Goal: Task Accomplishment & Management: Complete application form

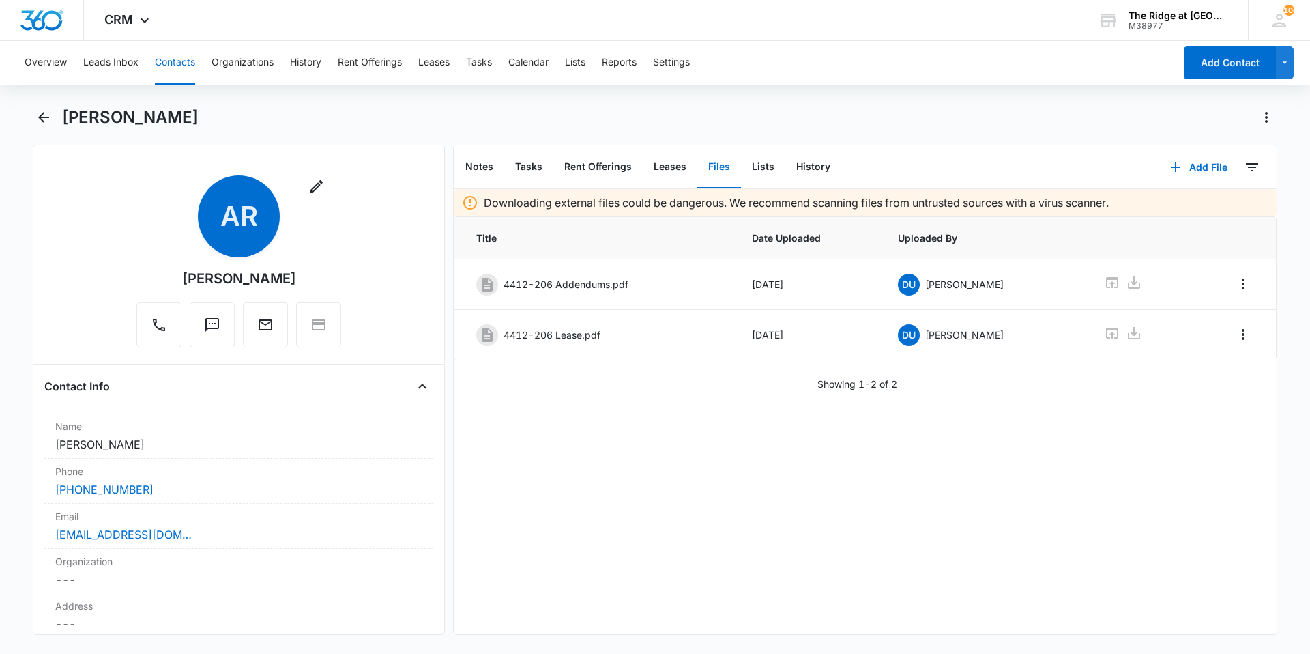
scroll to position [1433, 0]
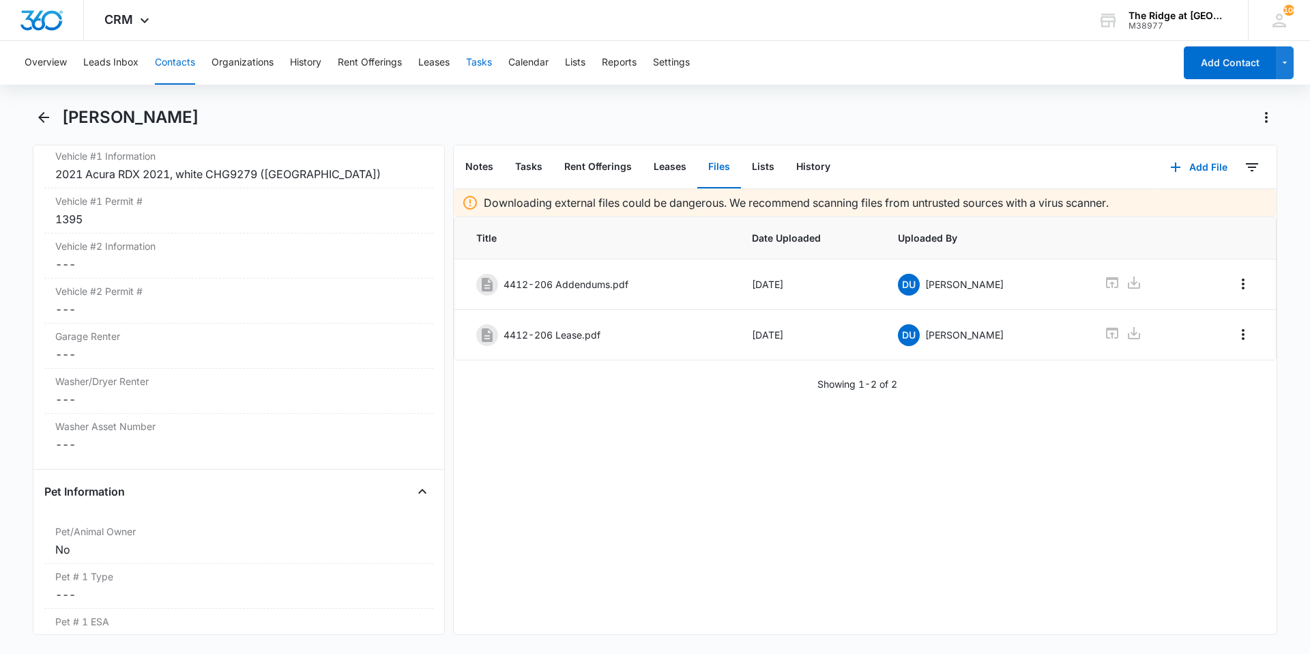
click at [472, 69] on button "Tasks" at bounding box center [479, 63] width 26 height 44
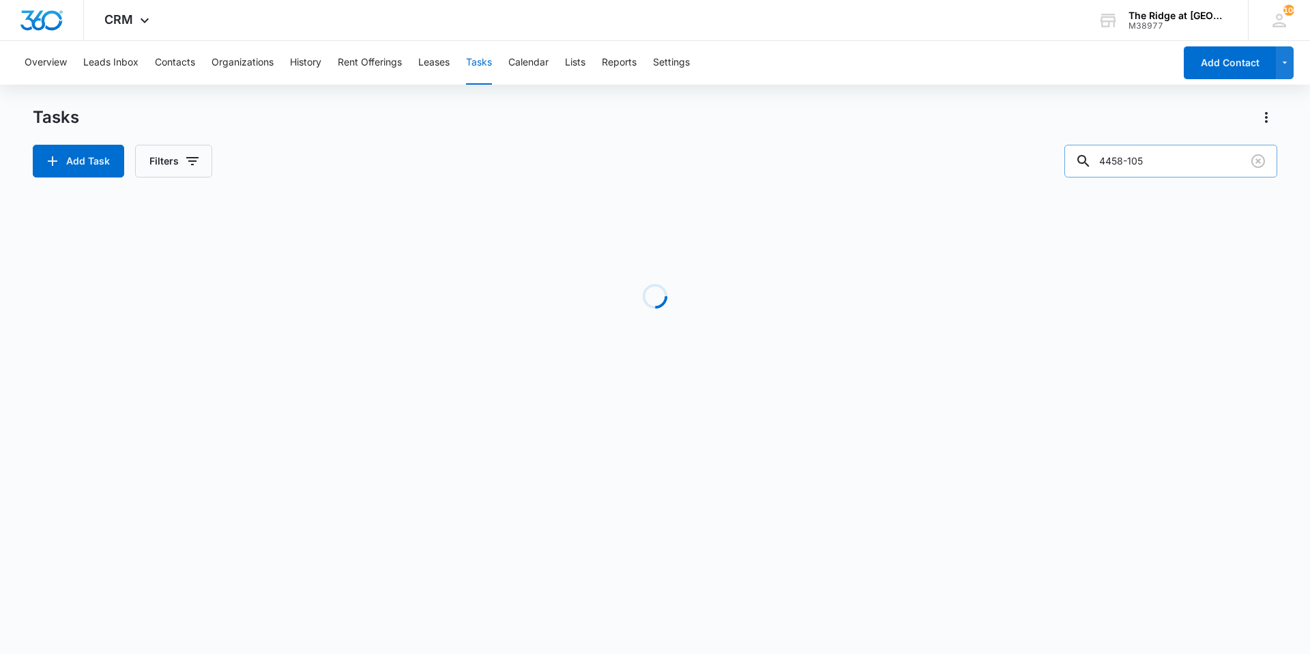
drag, startPoint x: 1158, startPoint y: 159, endPoint x: 1110, endPoint y: 164, distance: 48.8
click at [1110, 164] on input "4458-105" at bounding box center [1171, 161] width 213 height 33
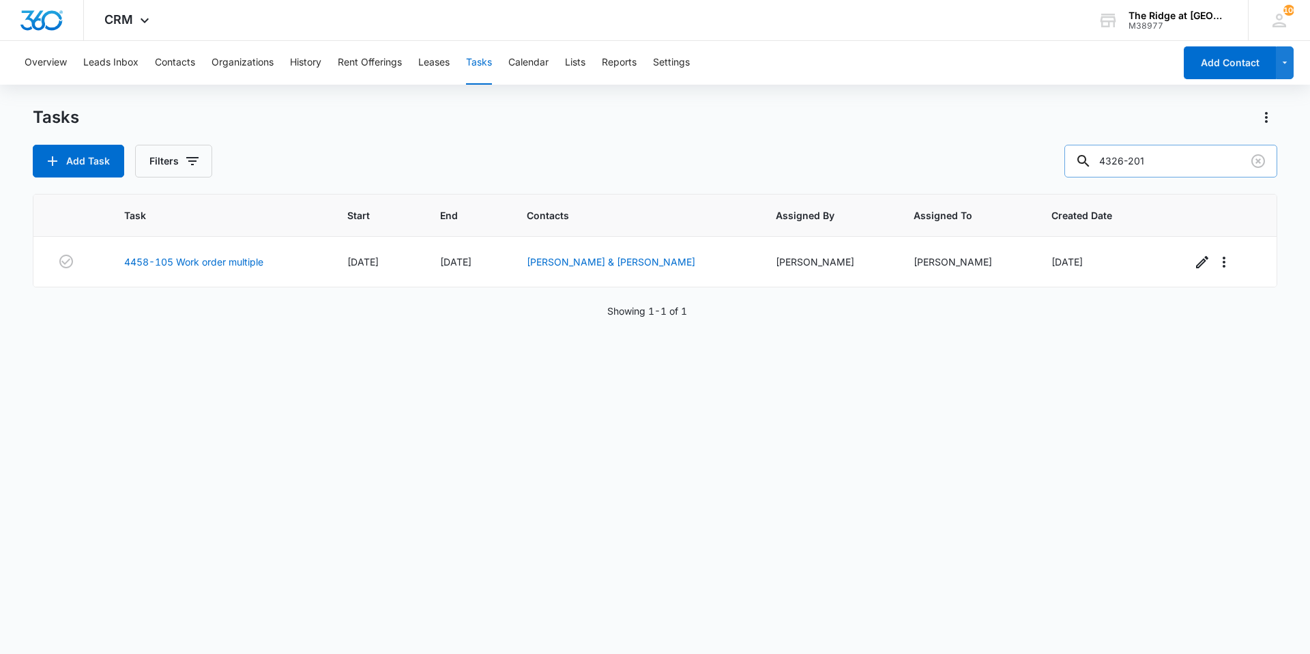
type input "4326-201"
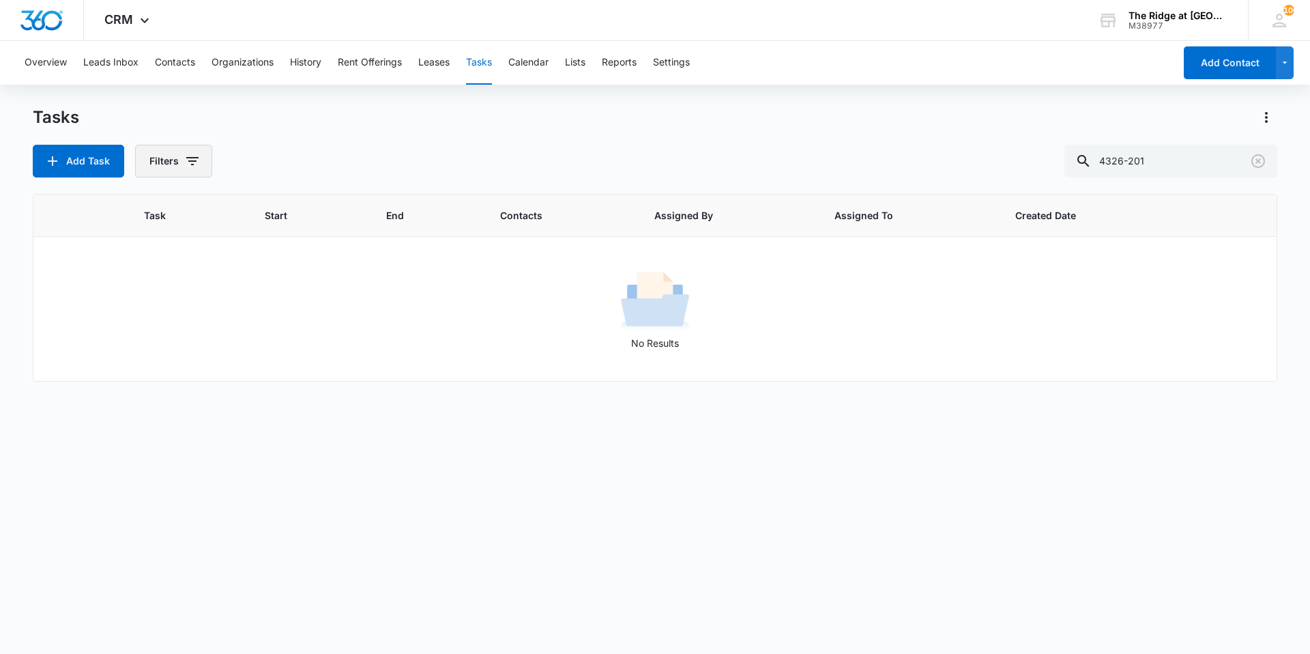
click at [184, 151] on button "Filters" at bounding box center [173, 161] width 77 height 33
click at [183, 329] on label "Complete" at bounding box center [230, 324] width 157 height 14
click at [152, 325] on input "Complete" at bounding box center [152, 324] width 1 height 1
radio input "false"
radio input "true"
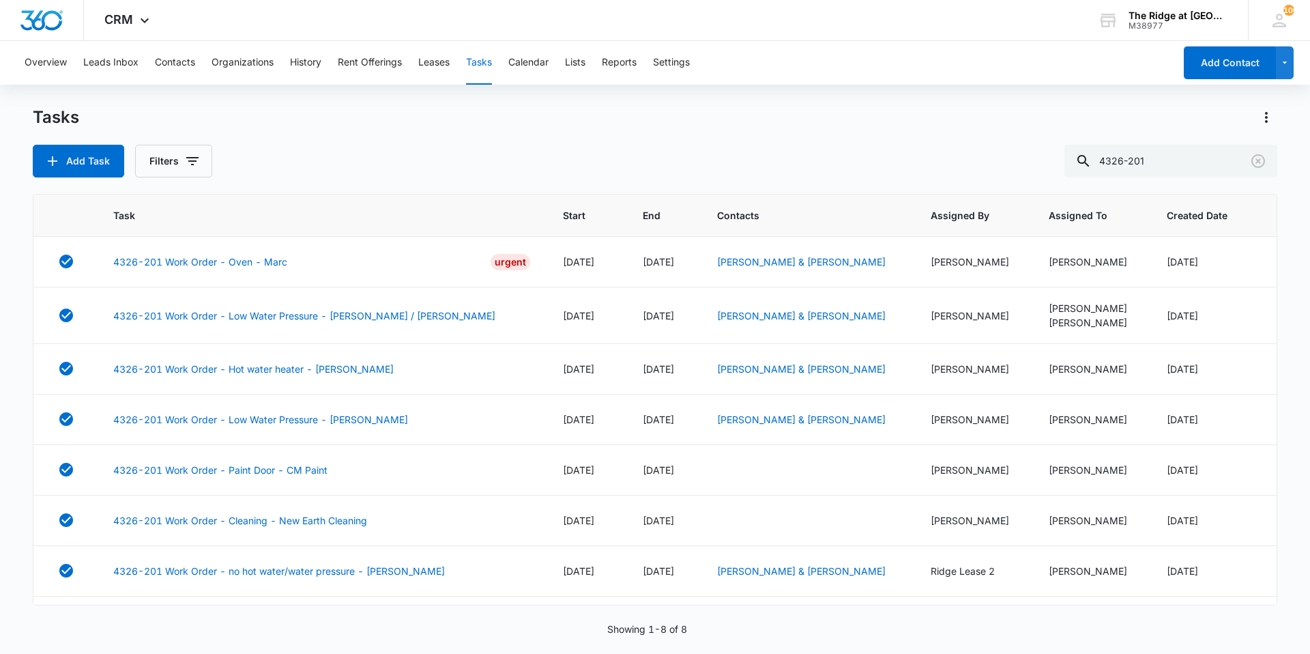
click at [270, 136] on div "Tasks Add Task Filters 4326-201" at bounding box center [655, 141] width 1245 height 71
click at [204, 257] on link "4326-201 Work Order - Oven - Marc" at bounding box center [200, 262] width 174 height 14
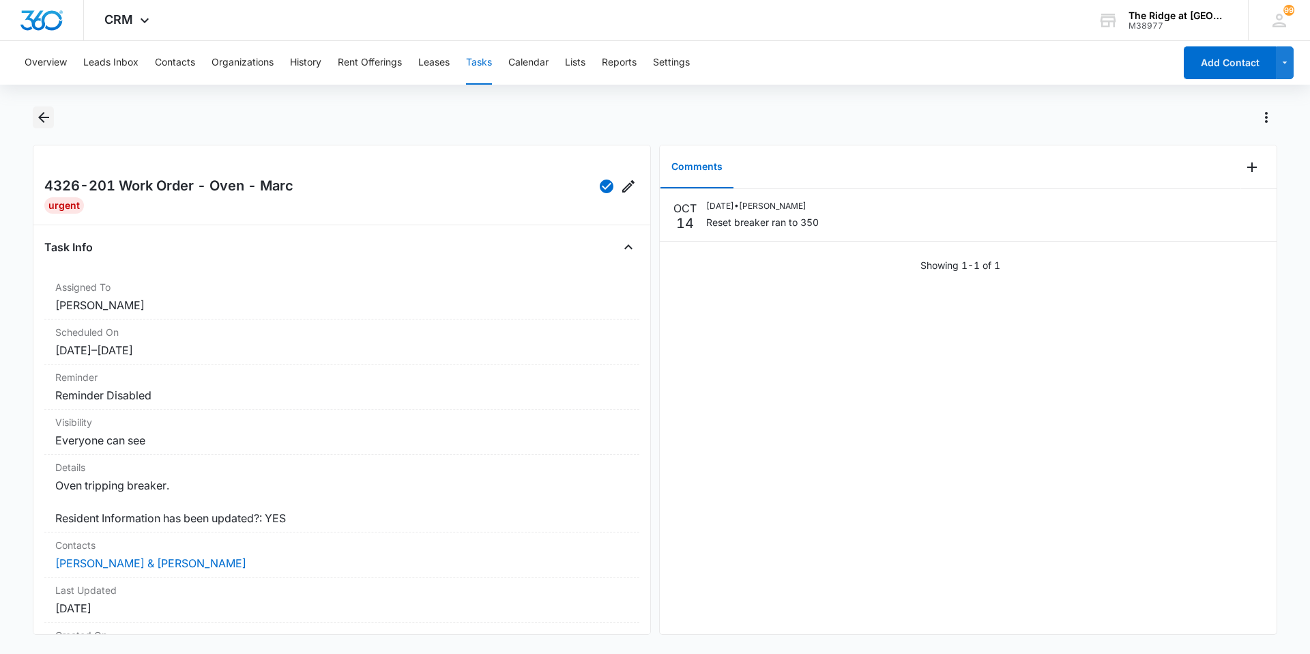
click at [33, 115] on button "Back" at bounding box center [43, 117] width 21 height 22
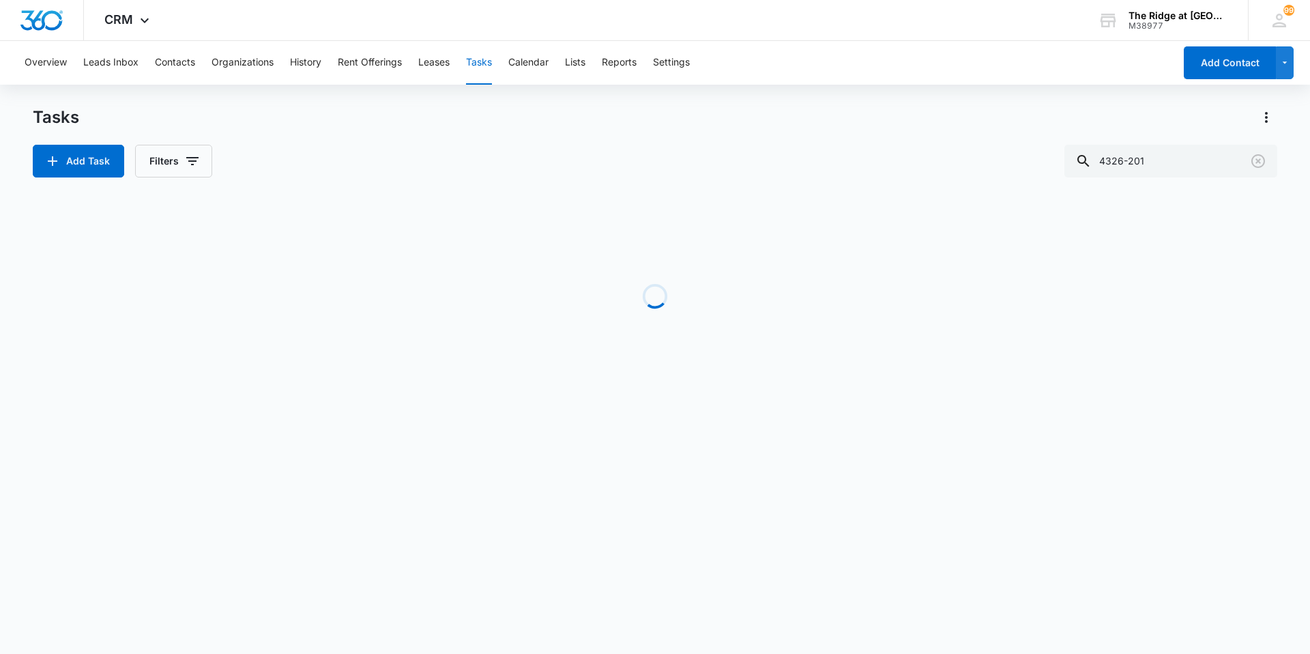
click at [356, 129] on div "Tasks Add Task Filters 4326-201" at bounding box center [655, 141] width 1245 height 71
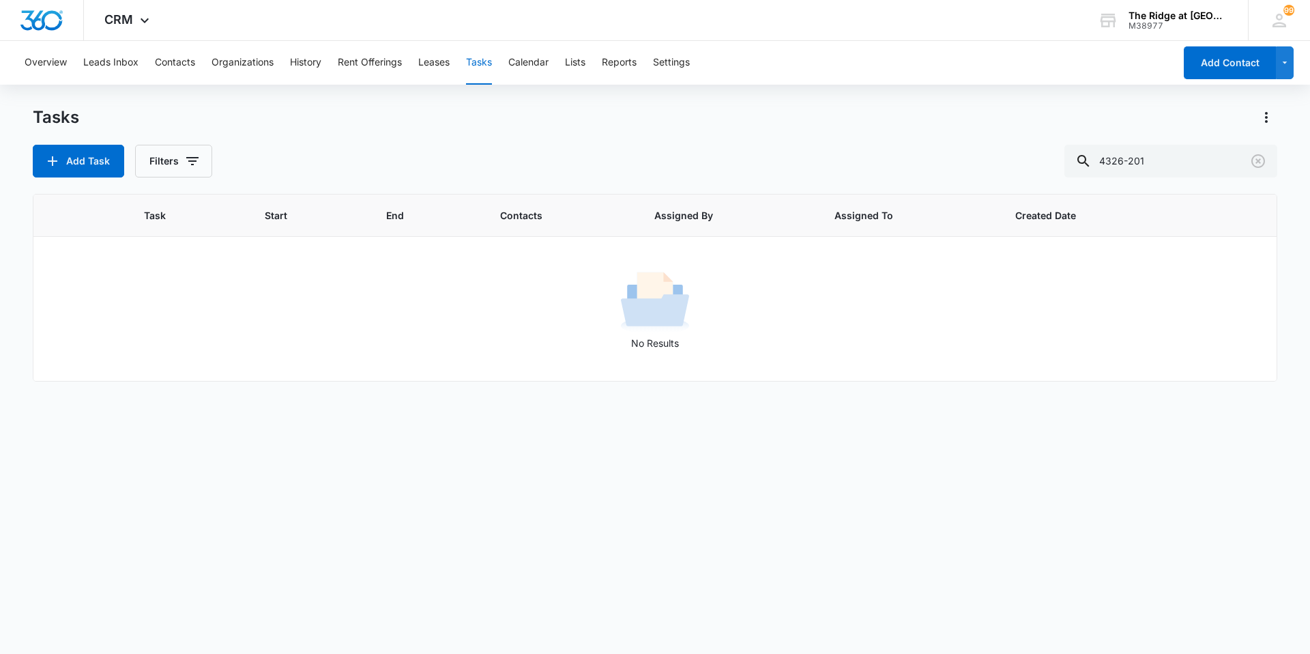
click at [356, 129] on div "Tasks Add Task Filters 4326-201" at bounding box center [655, 141] width 1245 height 71
click at [246, 136] on div "Tasks Add Task Filters 4326-201" at bounding box center [655, 141] width 1245 height 71
click at [405, 143] on div "Tasks Add Task Filters 4326-201" at bounding box center [655, 141] width 1245 height 71
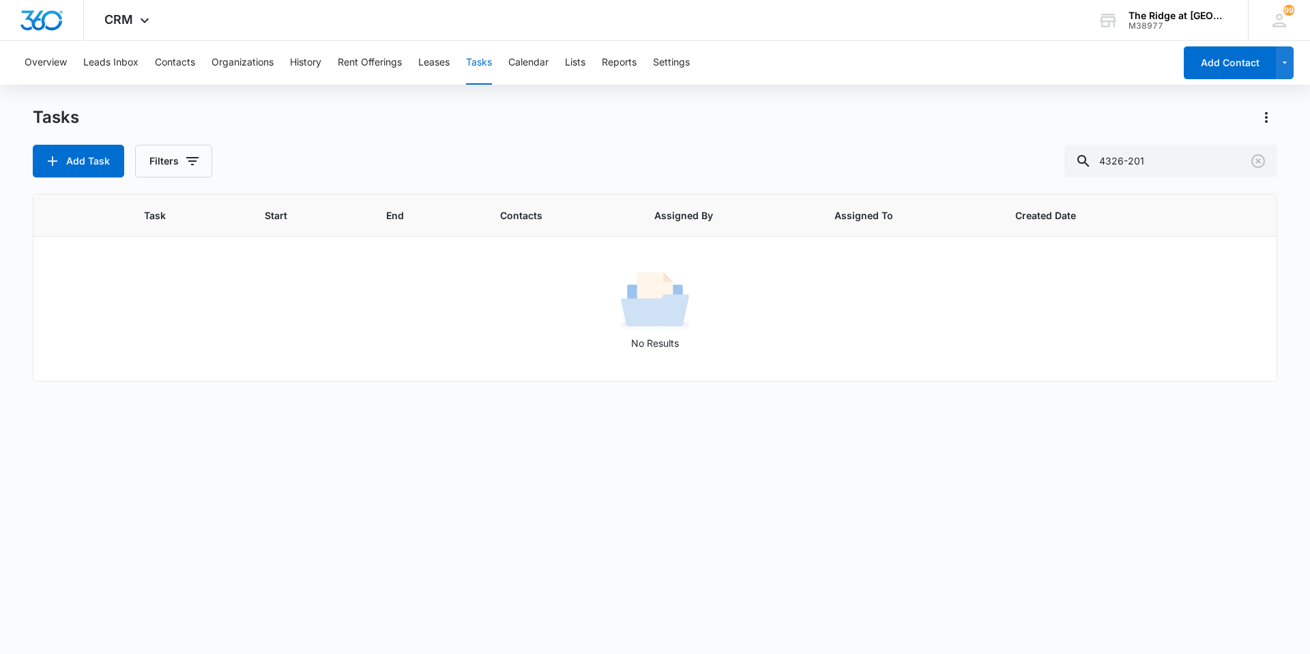
click at [405, 143] on div "Tasks Add Task Filters 4326-201" at bounding box center [655, 141] width 1245 height 71
click at [362, 147] on div "Add Task Filters 4326-201" at bounding box center [655, 161] width 1245 height 33
click at [253, 111] on div "Tasks" at bounding box center [655, 117] width 1245 height 22
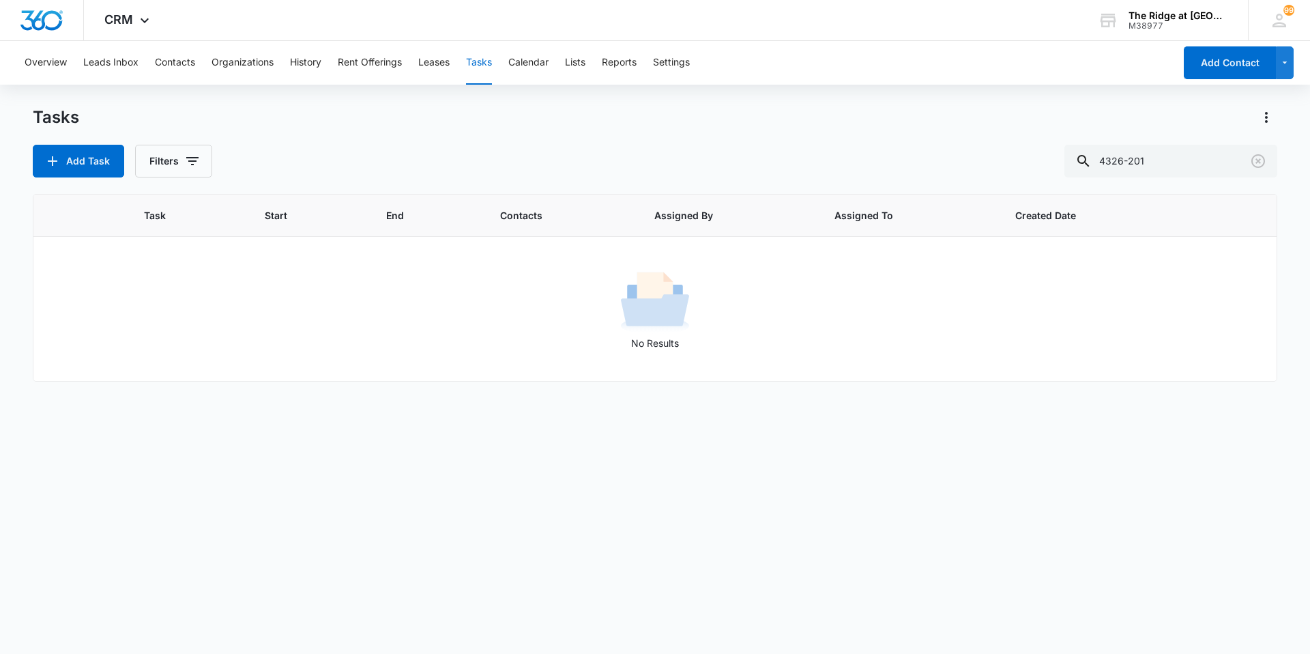
click at [253, 111] on div "Tasks" at bounding box center [655, 117] width 1245 height 22
click at [76, 164] on button "Add Task" at bounding box center [78, 161] width 91 height 33
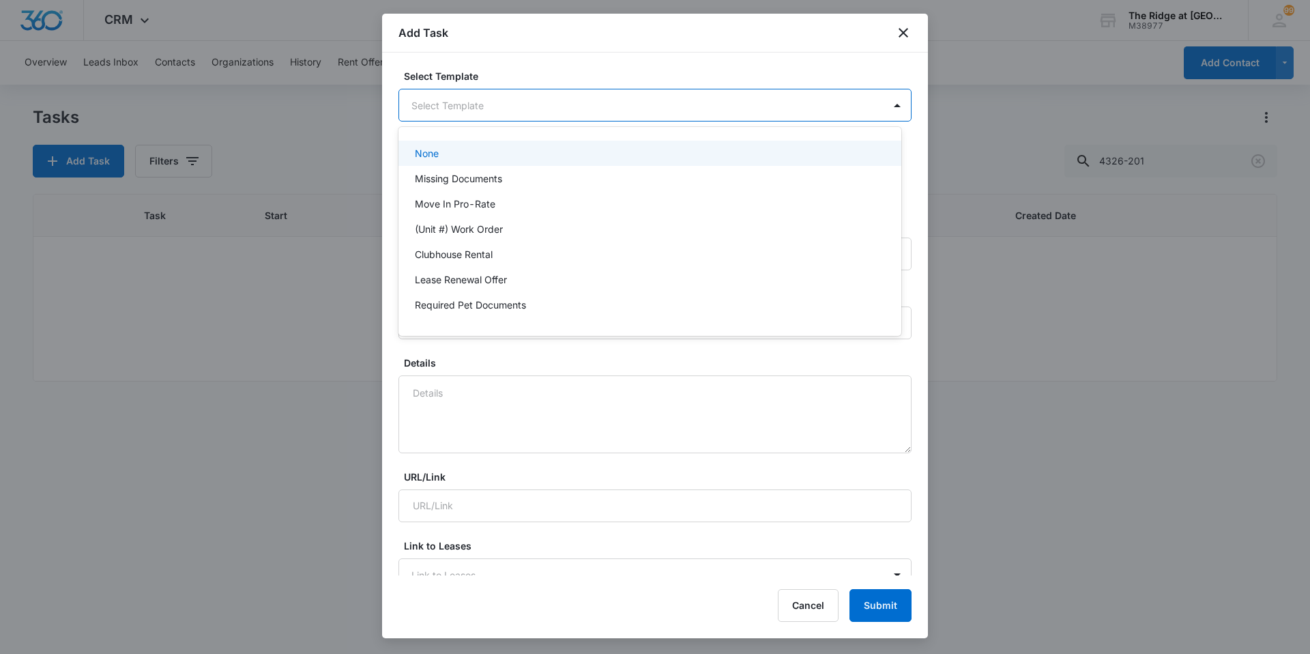
click at [530, 111] on body "CRM Apps Reputation Websites Forms CRM Email Social Content Ads Intelligence Fi…" at bounding box center [655, 327] width 1310 height 654
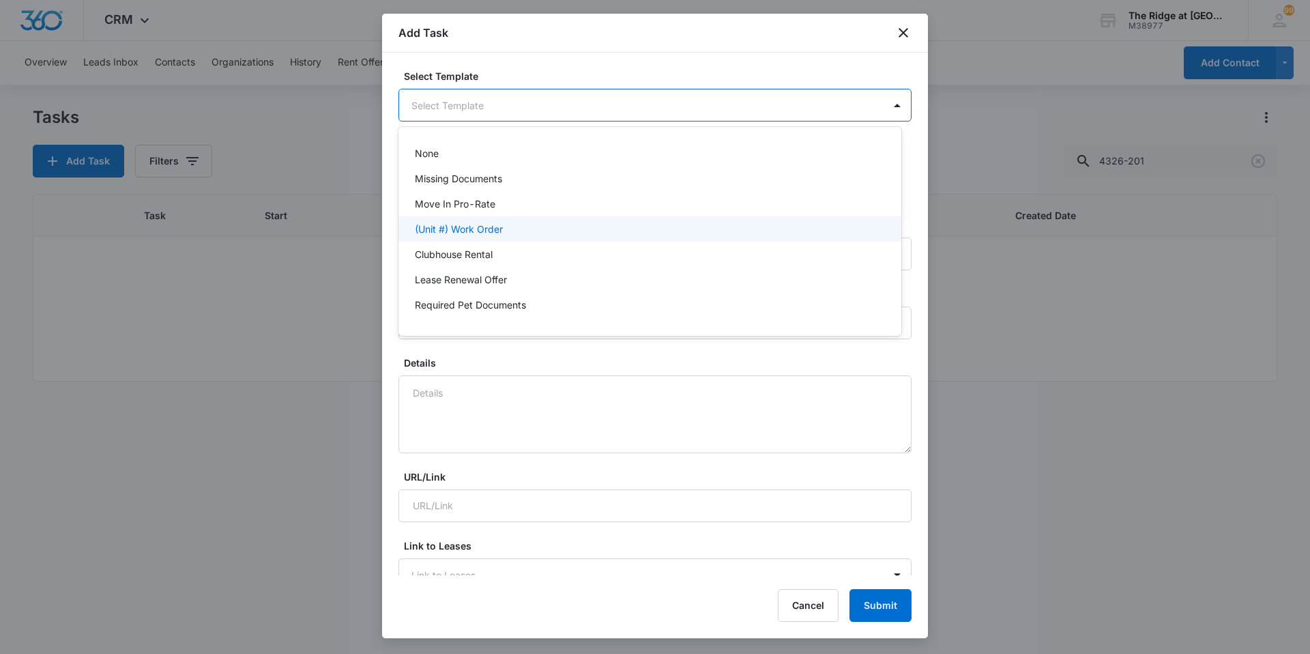
click at [480, 229] on p "(Unit #) Work Order" at bounding box center [459, 229] width 88 height 14
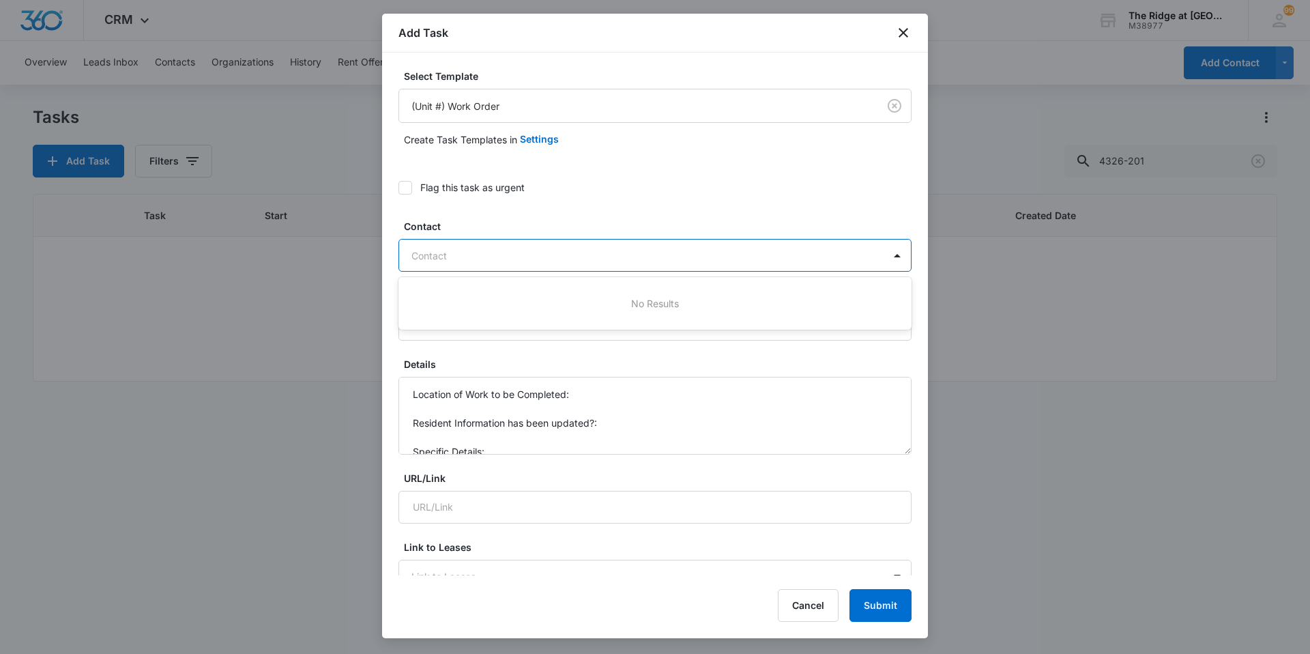
click at [469, 253] on div at bounding box center [647, 255] width 471 height 17
type input "[PERSON_NAME]"
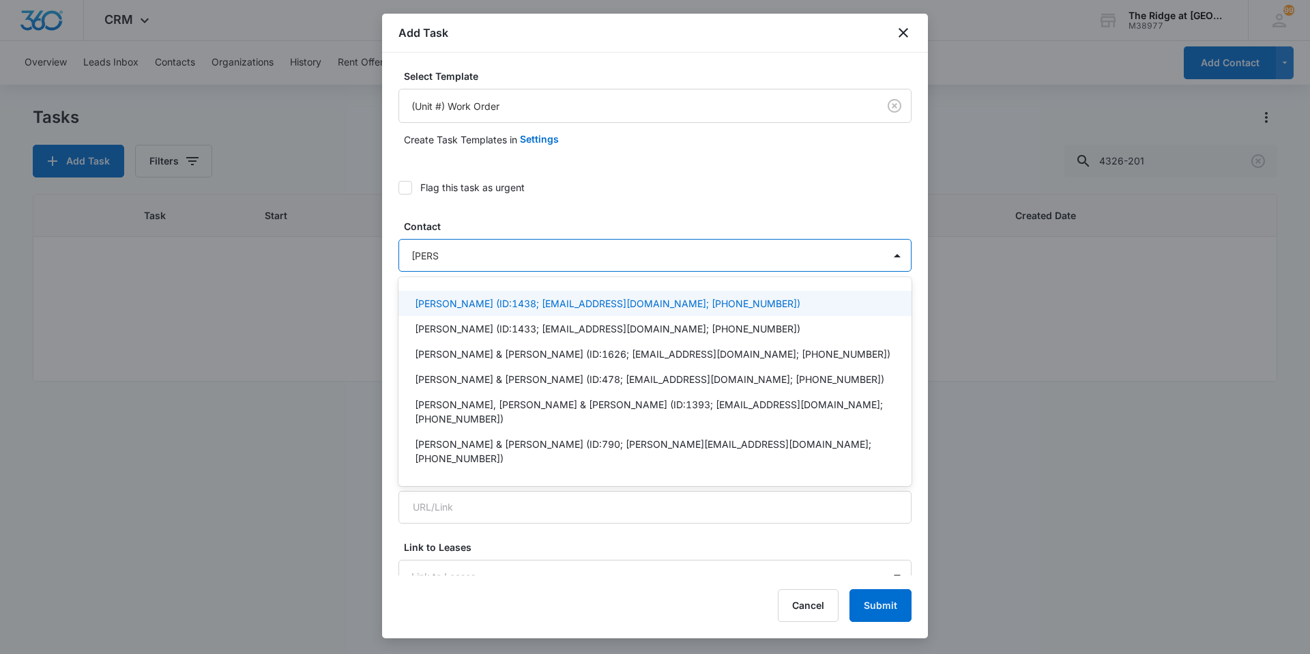
click at [447, 308] on p "[PERSON_NAME] (ID:1438; [EMAIL_ADDRESS][DOMAIN_NAME]; [PHONE_NUMBER])" at bounding box center [608, 303] width 386 height 14
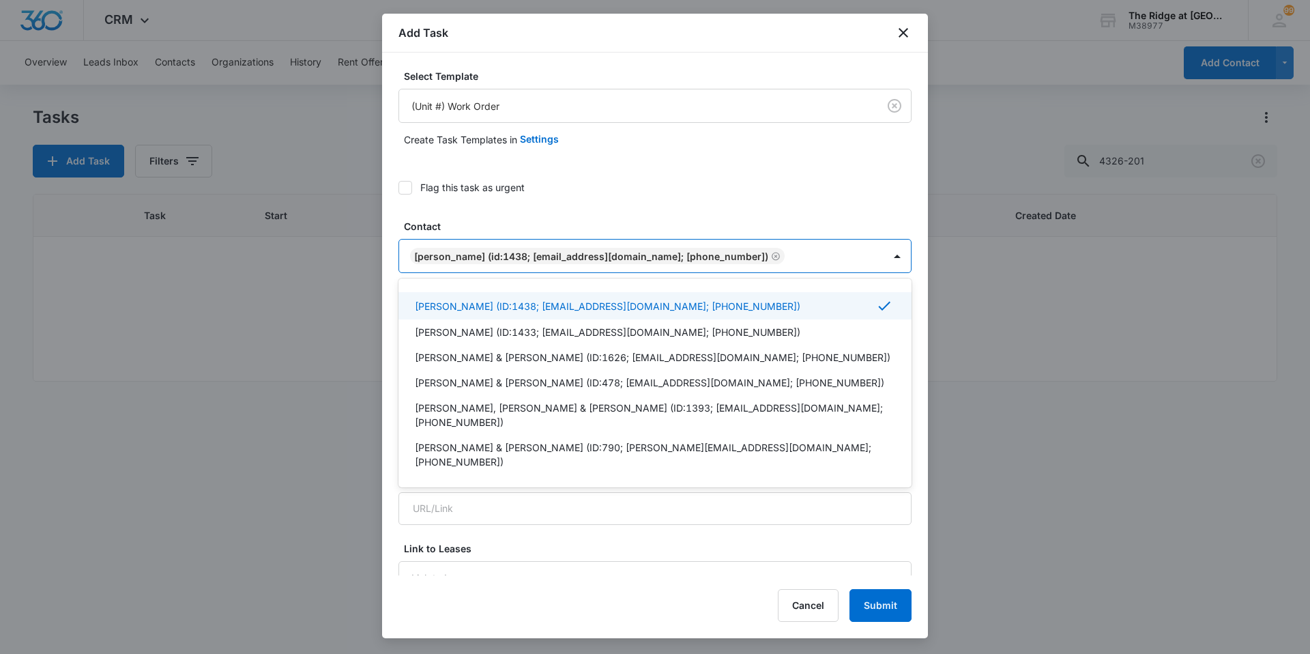
click at [803, 189] on label "Flag this task as urgent" at bounding box center [655, 187] width 513 height 14
click at [399, 188] on input "Flag this task as urgent" at bounding box center [399, 188] width 0 height 0
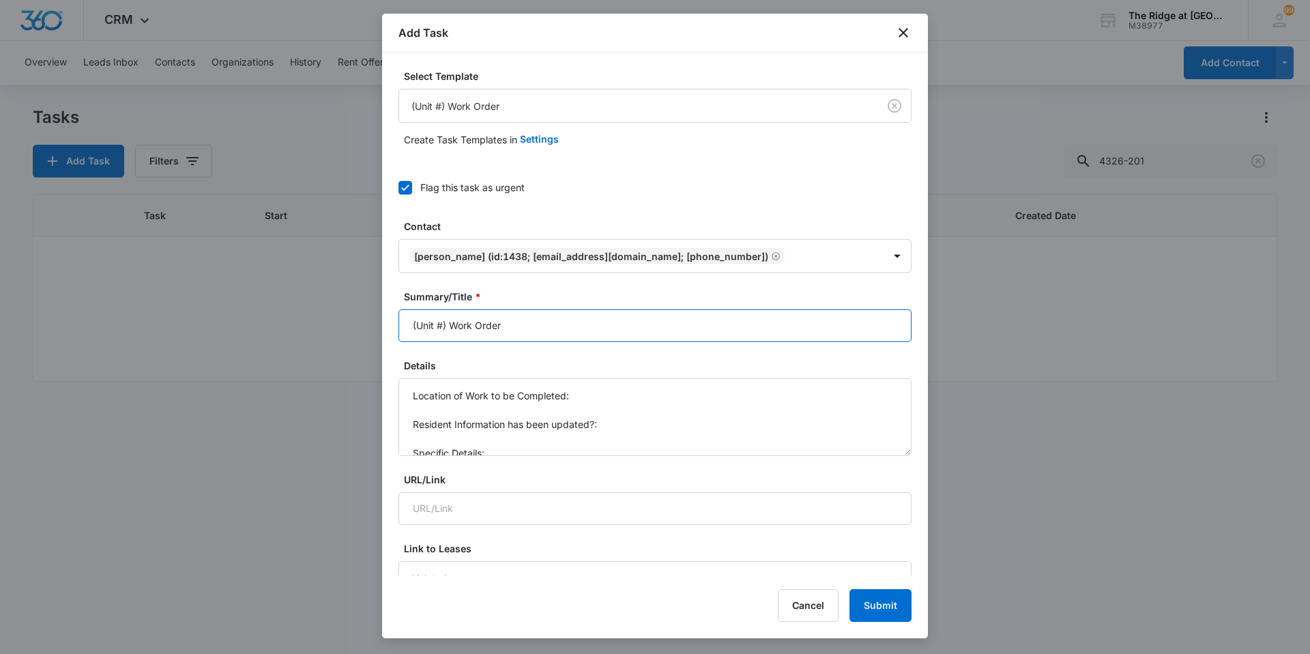
drag, startPoint x: 450, startPoint y: 323, endPoint x: 403, endPoint y: 330, distance: 48.4
click at [403, 330] on input "(Unit #) Work Order" at bounding box center [655, 325] width 513 height 33
click at [528, 326] on input "4326-201 Work Order" at bounding box center [655, 325] width 513 height 33
type input "4326-201 Work Order Oven Breaker"
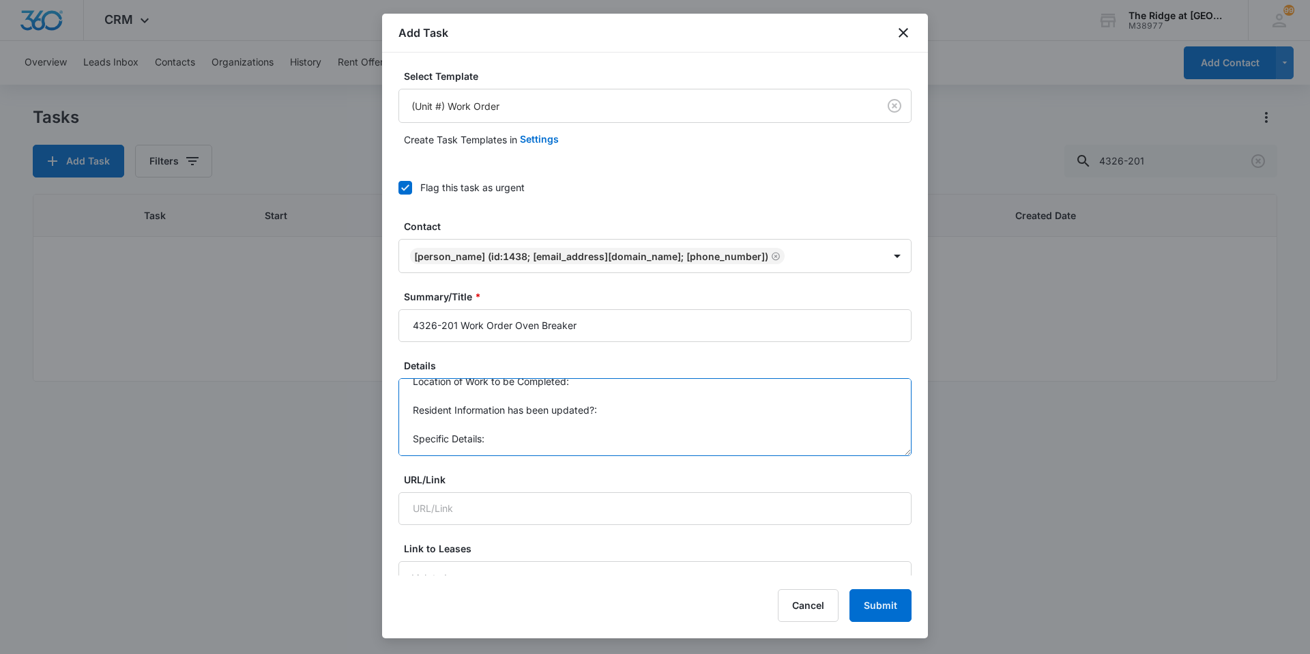
drag, startPoint x: 412, startPoint y: 394, endPoint x: 494, endPoint y: 445, distance: 96.8
click at [494, 445] on textarea "Location of Work to be Completed: Resident Information has been updated?: Speci…" at bounding box center [655, 417] width 513 height 78
click at [536, 414] on textarea "Please call ahead, has cat: [PHONE_NUMBER]" at bounding box center [655, 417] width 513 height 78
click at [623, 397] on textarea "Please call ahead, has cat: [PHONE_NUMBER]" at bounding box center [655, 417] width 513 height 78
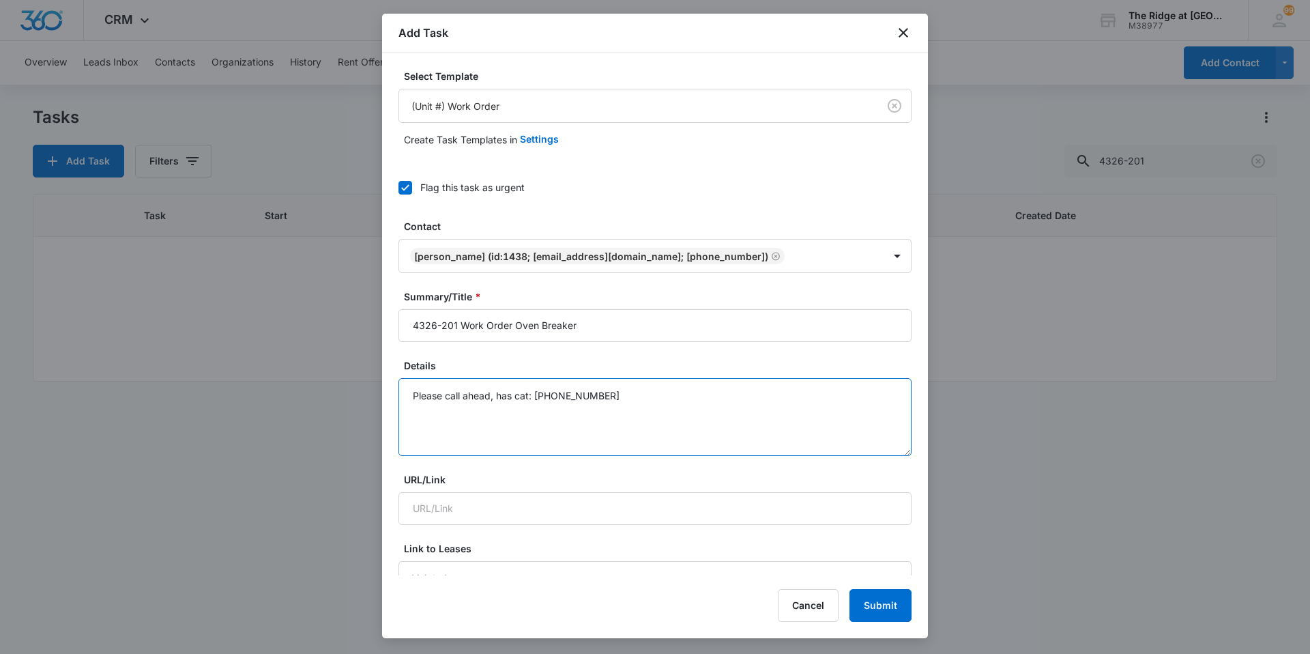
click at [602, 425] on textarea "Please call ahead, has cat: [PHONE_NUMBER]" at bounding box center [655, 417] width 513 height 78
type textarea "Please call ahead, has cat: [PHONE_NUMBER]"
click at [539, 318] on input "4326-201 Work Order Oven Breaker" at bounding box center [655, 325] width 513 height 33
type input "4326-201 Work Order Oven Trips Breaker"
click at [662, 404] on textarea "Please call ahead, has cat: [PHONE_NUMBER]" at bounding box center [655, 417] width 513 height 78
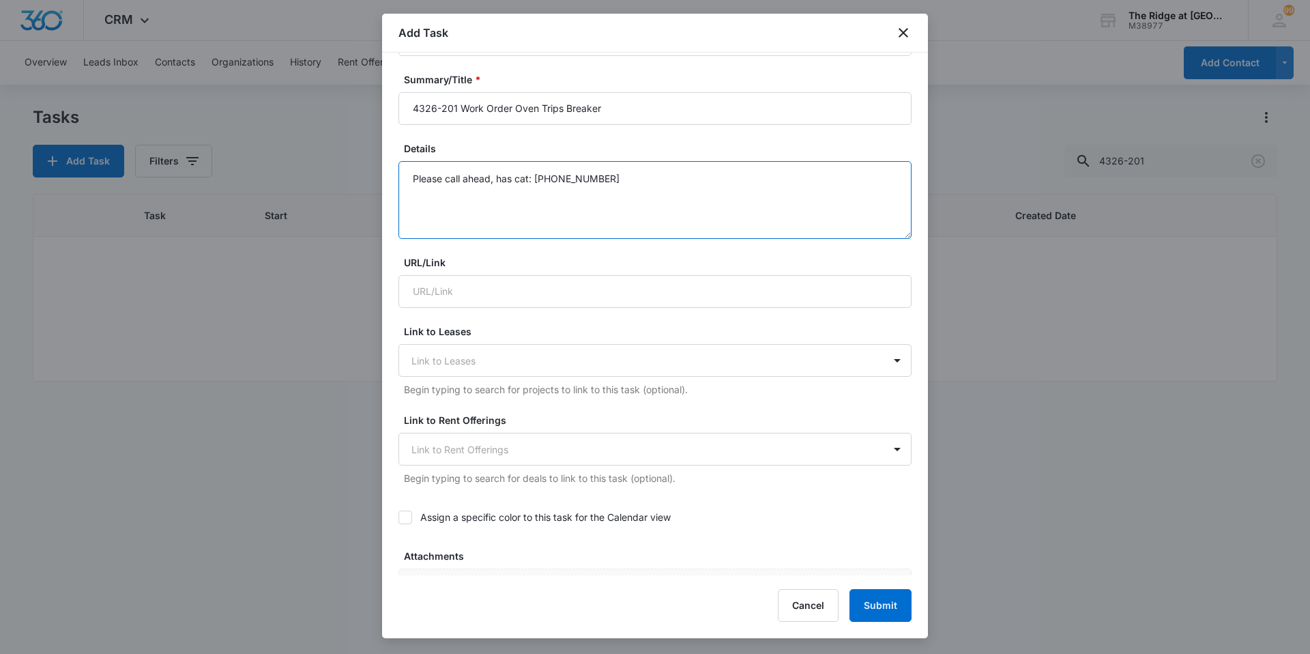
scroll to position [614, 0]
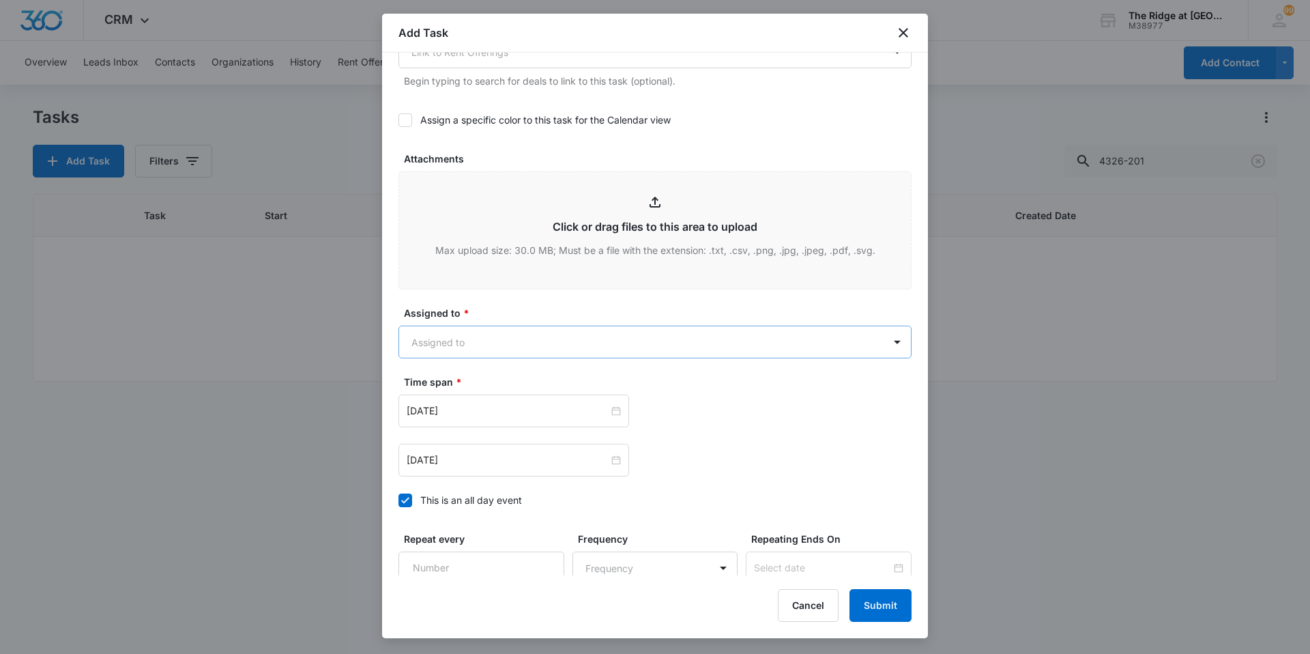
click at [536, 334] on body "CRM Apps Reputation Websites Forms CRM Email Social Content Ads Intelligence Fi…" at bounding box center [655, 327] width 1310 height 654
type input "[PERSON_NAME]"
click at [518, 385] on div "[PERSON_NAME]" at bounding box center [648, 390] width 467 height 14
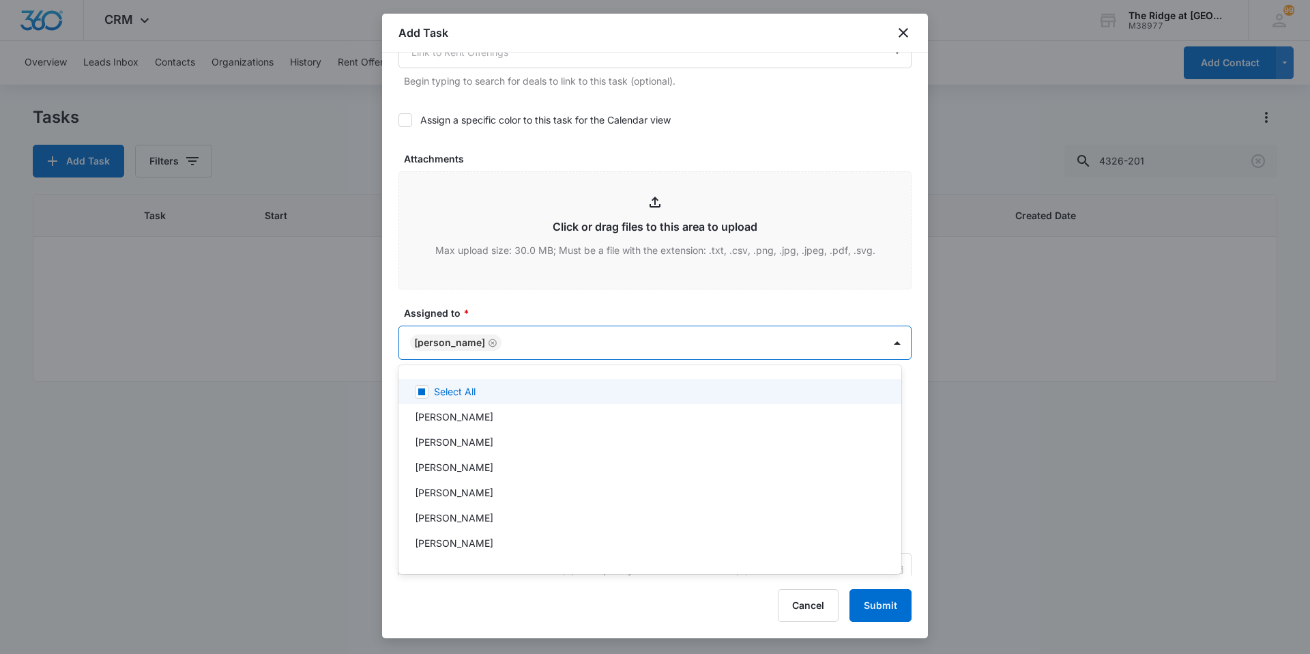
click at [505, 306] on div at bounding box center [655, 327] width 1310 height 654
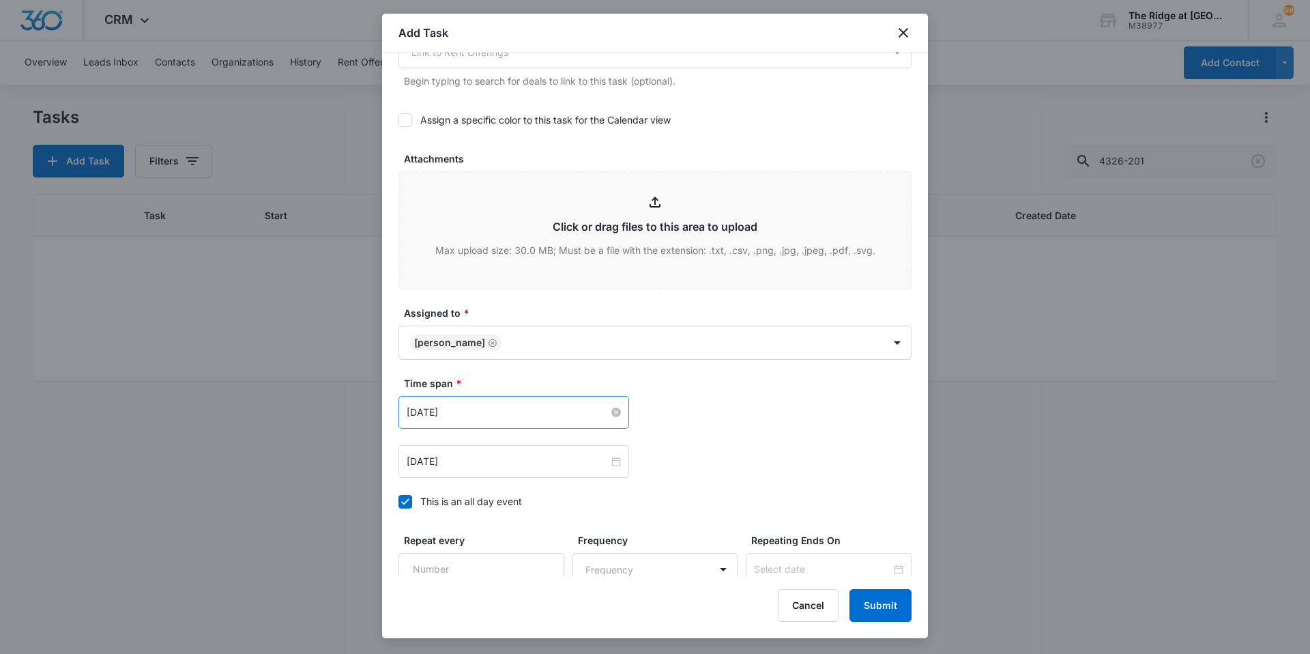
click at [493, 408] on input "[DATE]" at bounding box center [508, 412] width 202 height 15
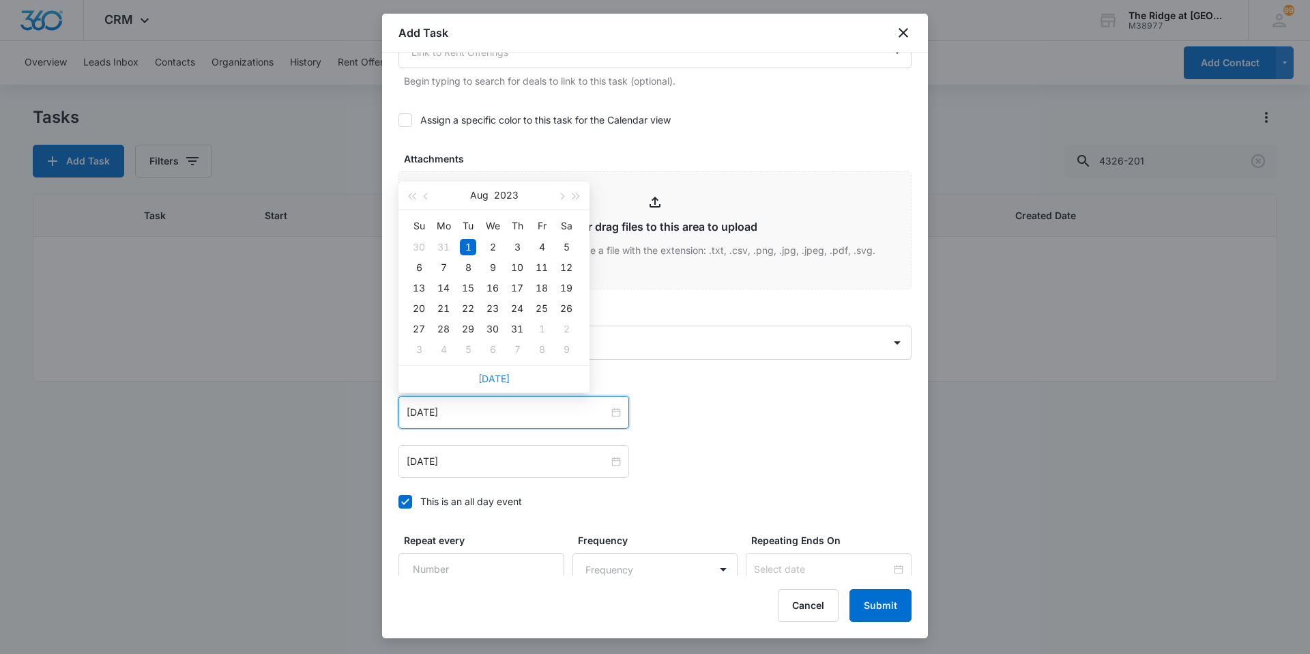
click at [496, 382] on link "[DATE]" at bounding box center [493, 379] width 31 height 12
type input "[DATE]"
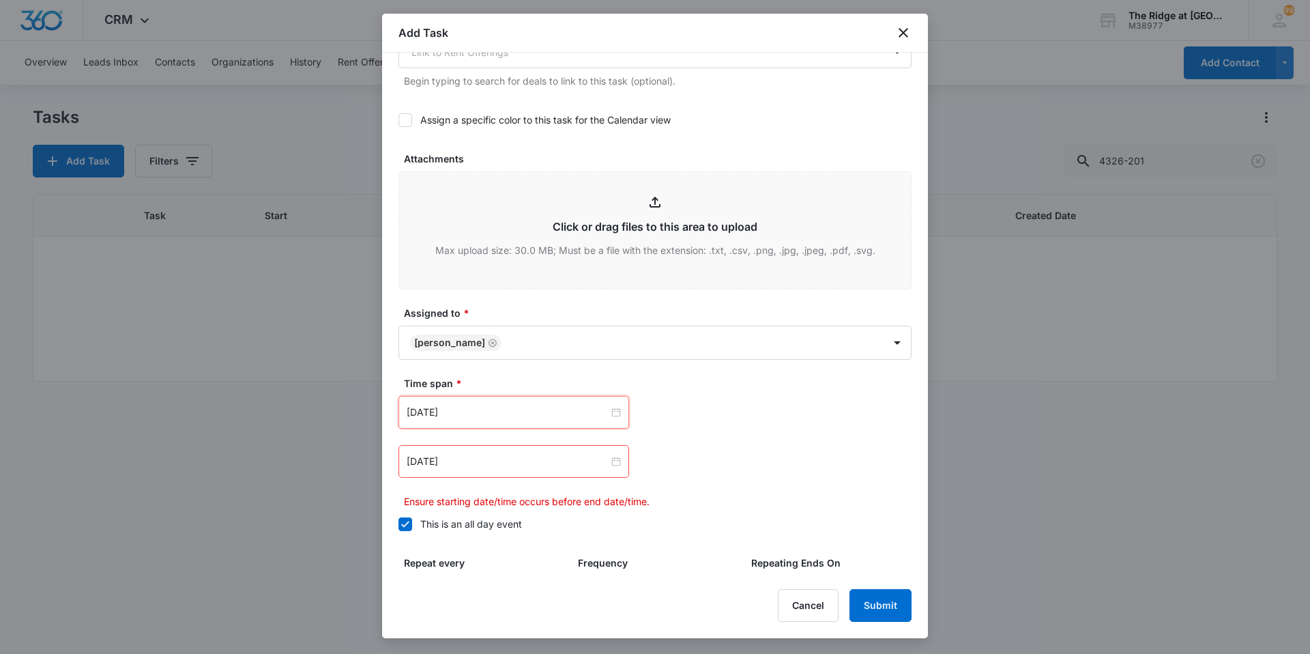
click at [510, 470] on div "[DATE]" at bounding box center [514, 461] width 231 height 33
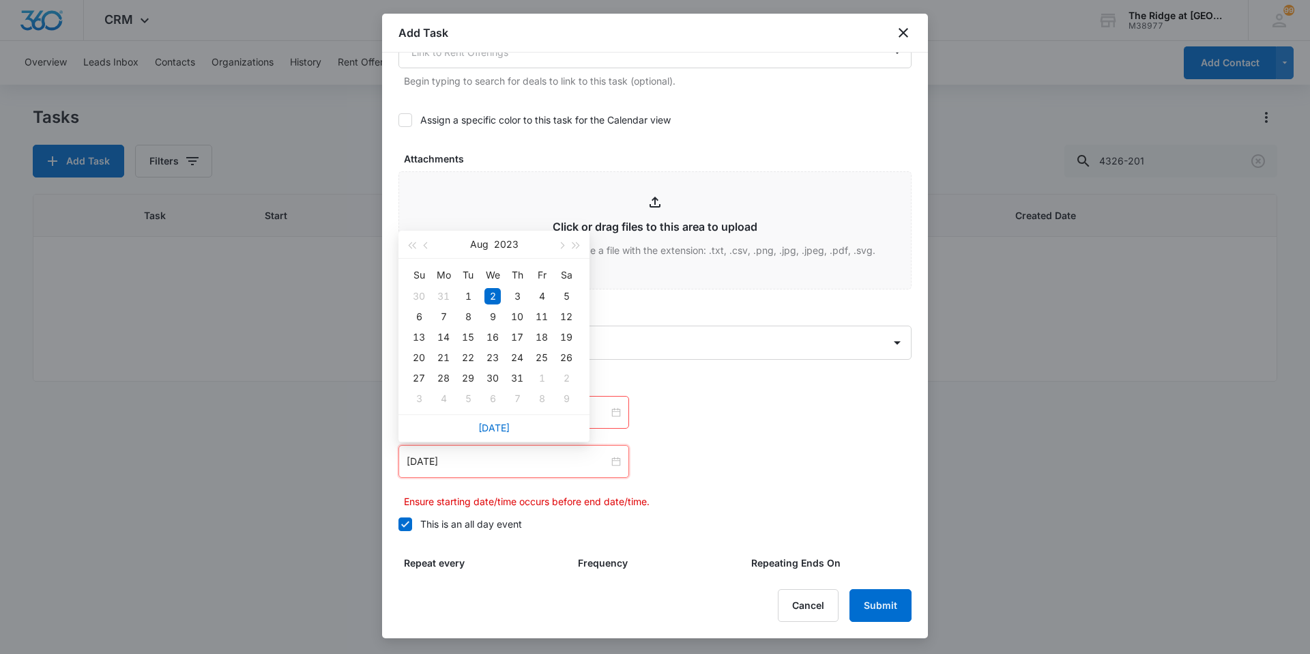
click at [500, 417] on div "[DATE]" at bounding box center [494, 427] width 191 height 27
drag, startPoint x: 500, startPoint y: 423, endPoint x: 504, endPoint y: 440, distance: 17.7
click at [500, 424] on link "[DATE]" at bounding box center [493, 428] width 31 height 12
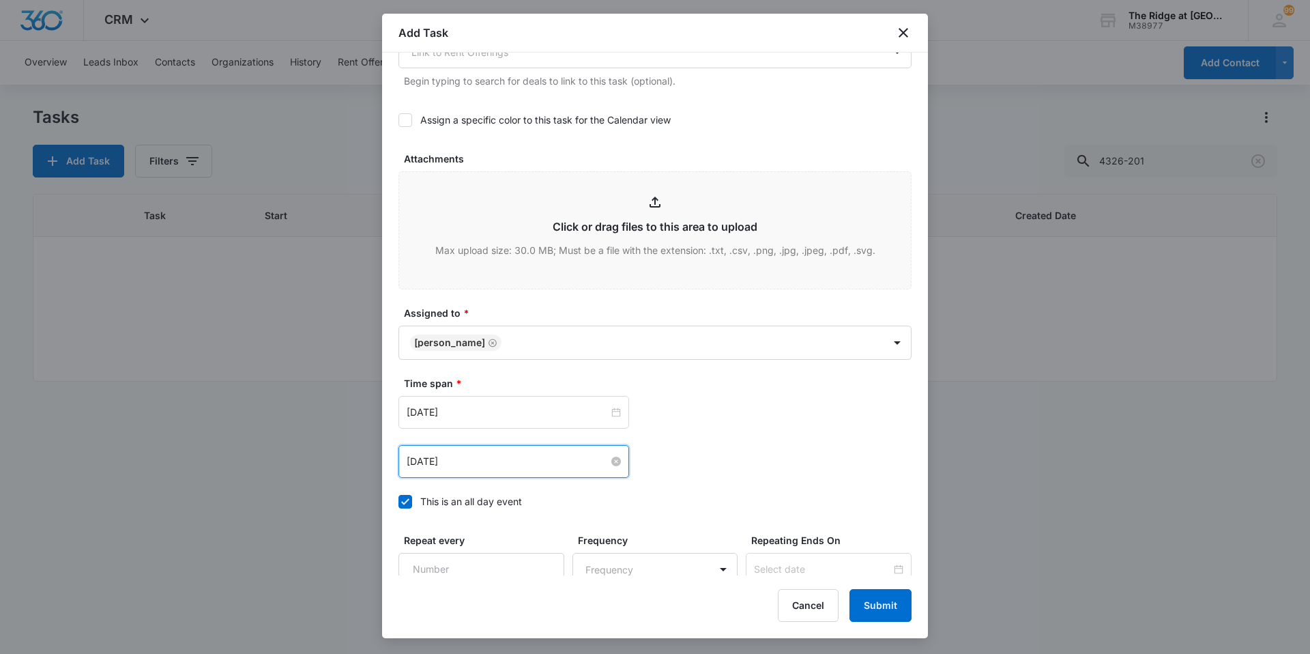
click at [504, 457] on input "[DATE]" at bounding box center [508, 461] width 202 height 15
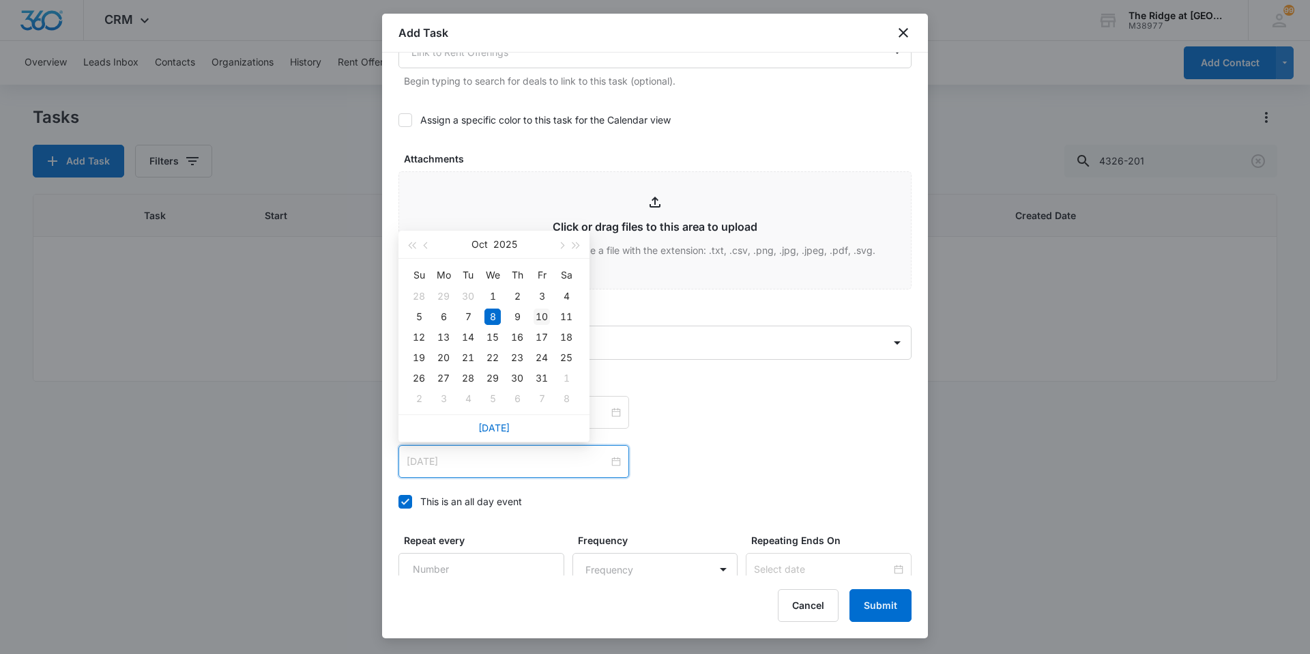
type input "[DATE]"
click at [541, 317] on div "10" at bounding box center [542, 316] width 16 height 16
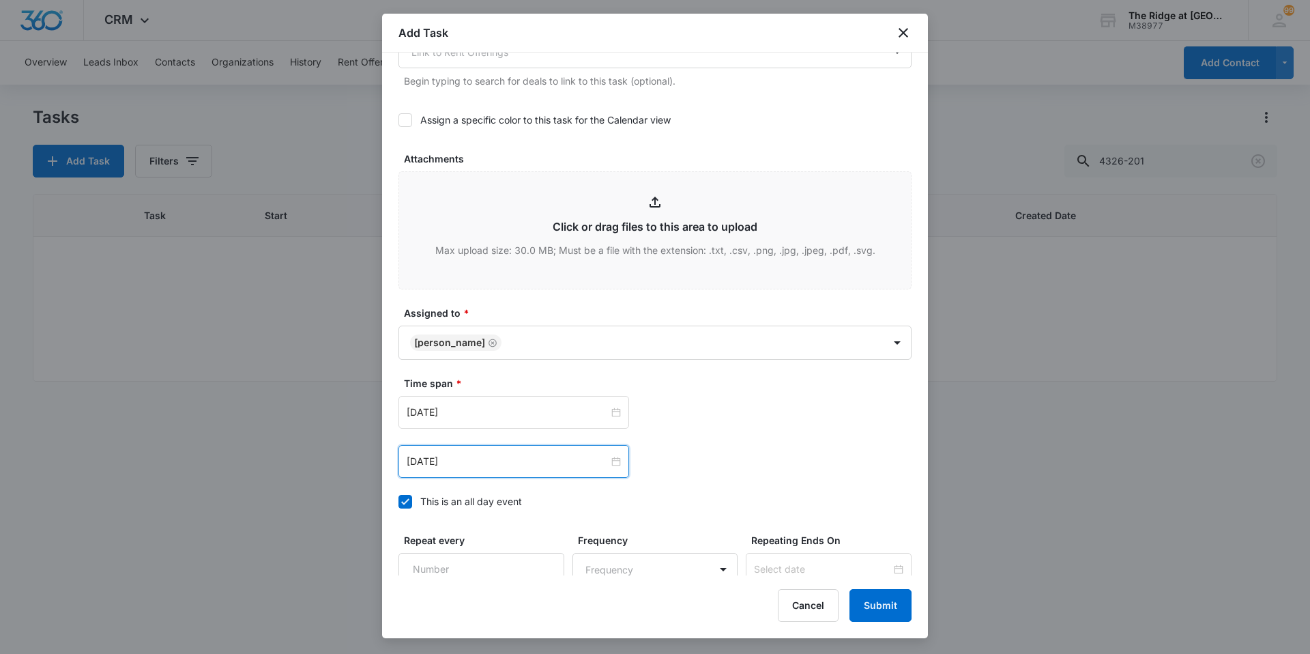
click at [660, 381] on label "Time span *" at bounding box center [660, 383] width 513 height 14
click at [874, 609] on button "Submit" at bounding box center [881, 605] width 62 height 33
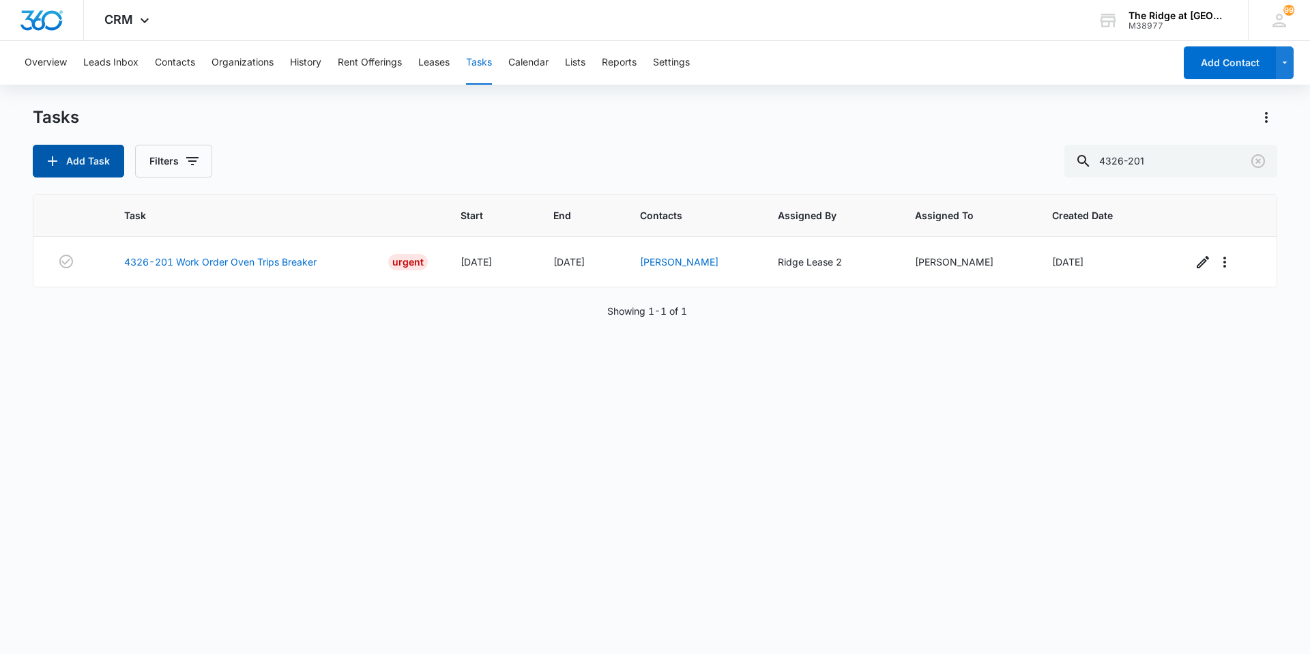
click at [97, 161] on button "Add Task" at bounding box center [78, 161] width 91 height 33
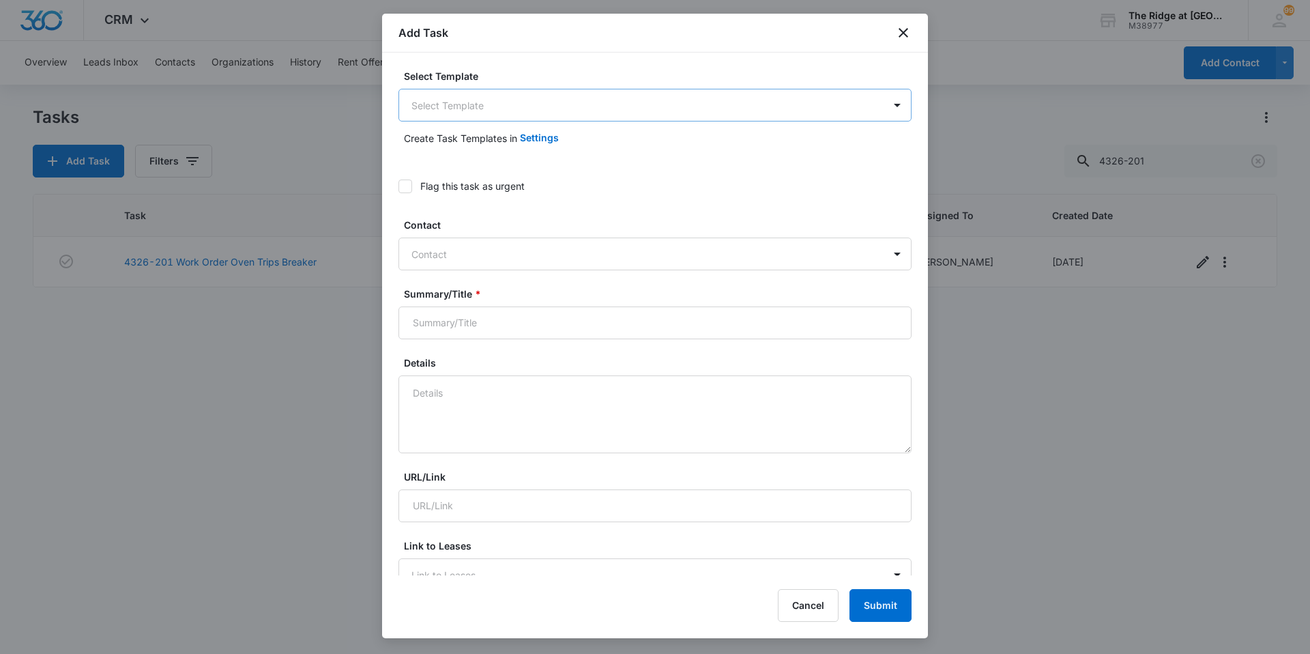
click at [455, 115] on body "CRM Apps Reputation Websites Forms CRM Email Social Content Ads Intelligence Fi…" at bounding box center [655, 327] width 1310 height 654
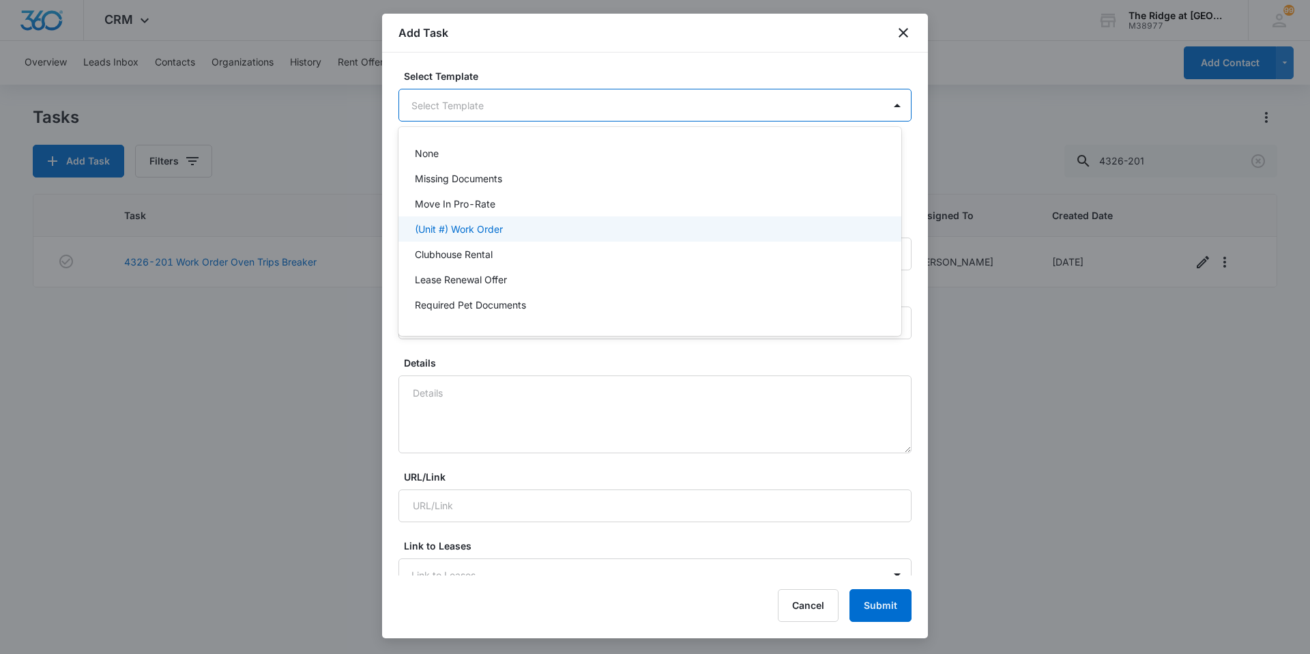
click at [450, 223] on p "(Unit #) Work Order" at bounding box center [459, 229] width 88 height 14
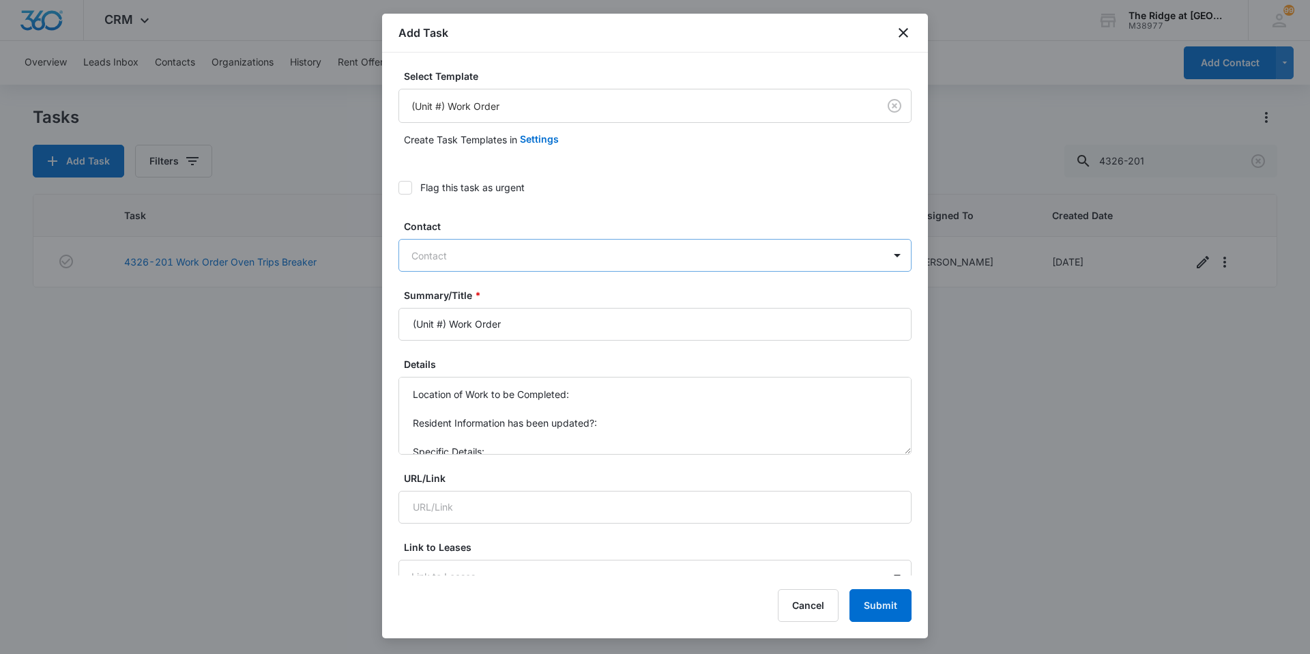
click at [445, 250] on div at bounding box center [647, 255] width 471 height 17
type input "maia"
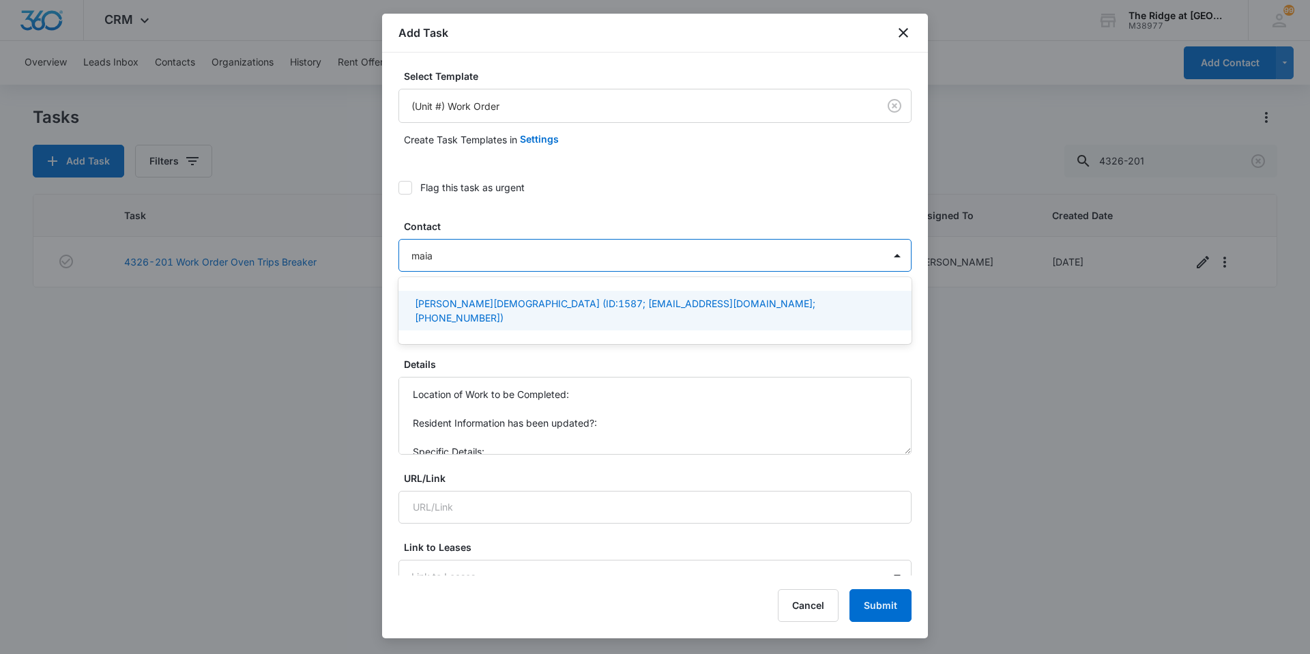
click at [448, 300] on p "[PERSON_NAME][DEMOGRAPHIC_DATA] (ID:1587; [EMAIL_ADDRESS][DOMAIN_NAME]; [PHONE_…" at bounding box center [654, 310] width 478 height 29
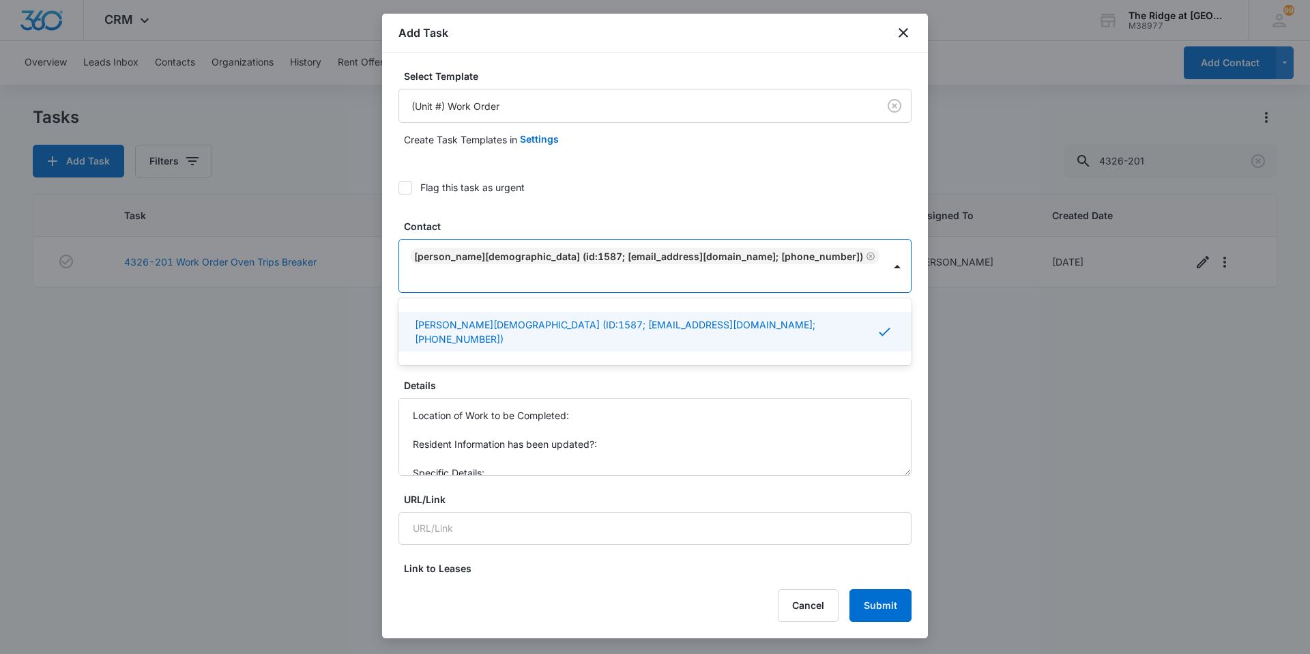
click at [394, 306] on div "Select Template (Unit #) Work Order Create Task Templates in Settings Flag this…" at bounding box center [655, 314] width 546 height 523
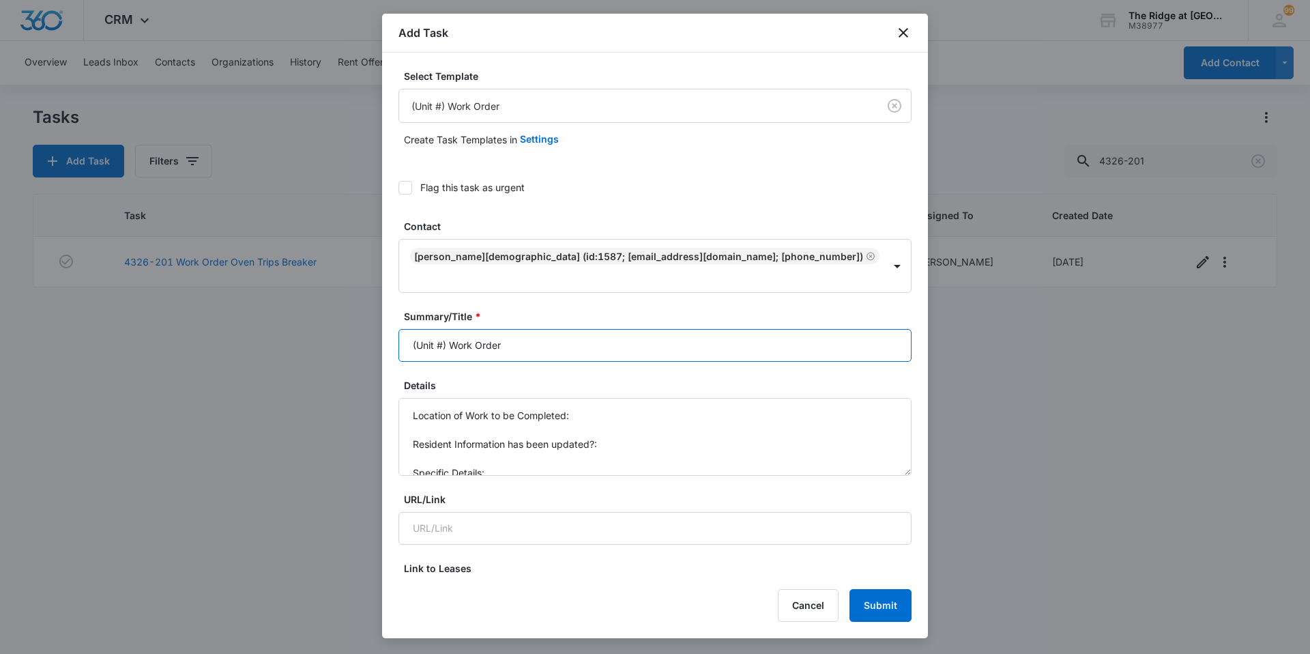
drag, startPoint x: 446, startPoint y: 321, endPoint x: 395, endPoint y: 326, distance: 51.5
click at [395, 326] on div "Select Template (Unit #) Work Order Create Task Templates in Settings Flag this…" at bounding box center [655, 314] width 546 height 523
click at [530, 329] on input "4408-307 Work Order" at bounding box center [655, 345] width 513 height 33
type input "4408-307 Work Order Breakers"
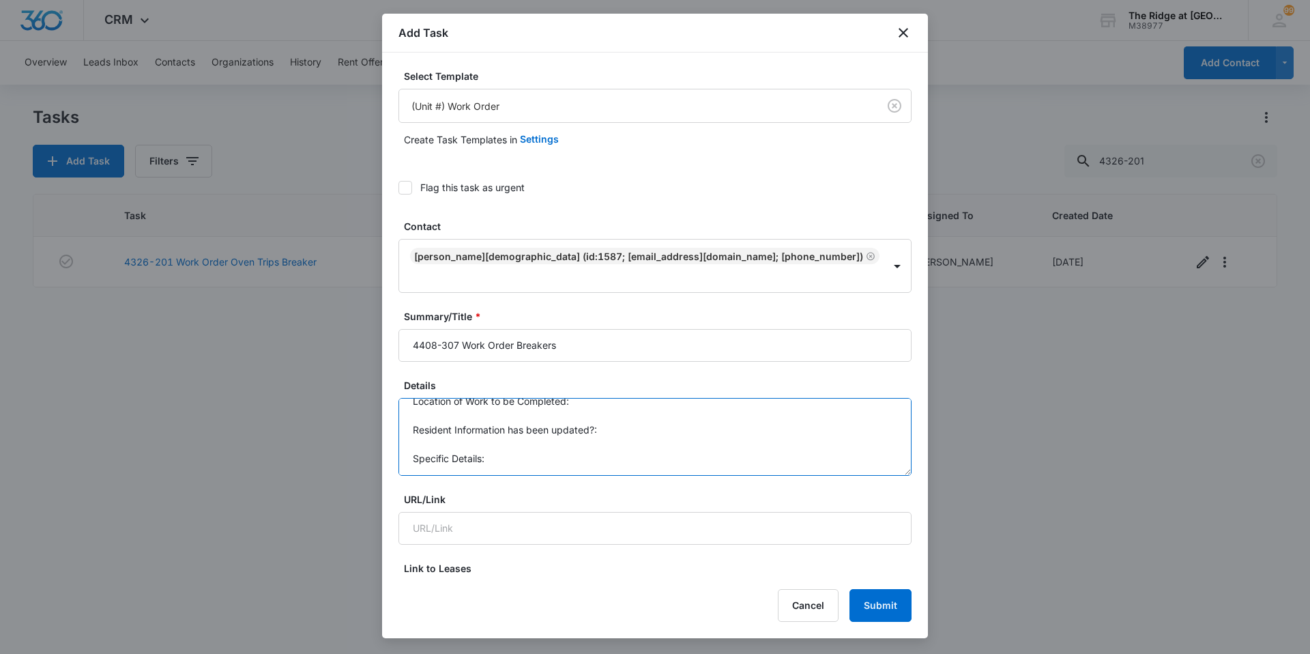
drag, startPoint x: 410, startPoint y: 392, endPoint x: 626, endPoint y: 480, distance: 232.9
click at [517, 398] on textarea "Fixed breaker for stove but now microwave and washer not working." at bounding box center [655, 437] width 513 height 78
click at [710, 398] on textarea "Fixed breaker for stove yesterdat but now microwave and washer not working." at bounding box center [655, 437] width 513 height 78
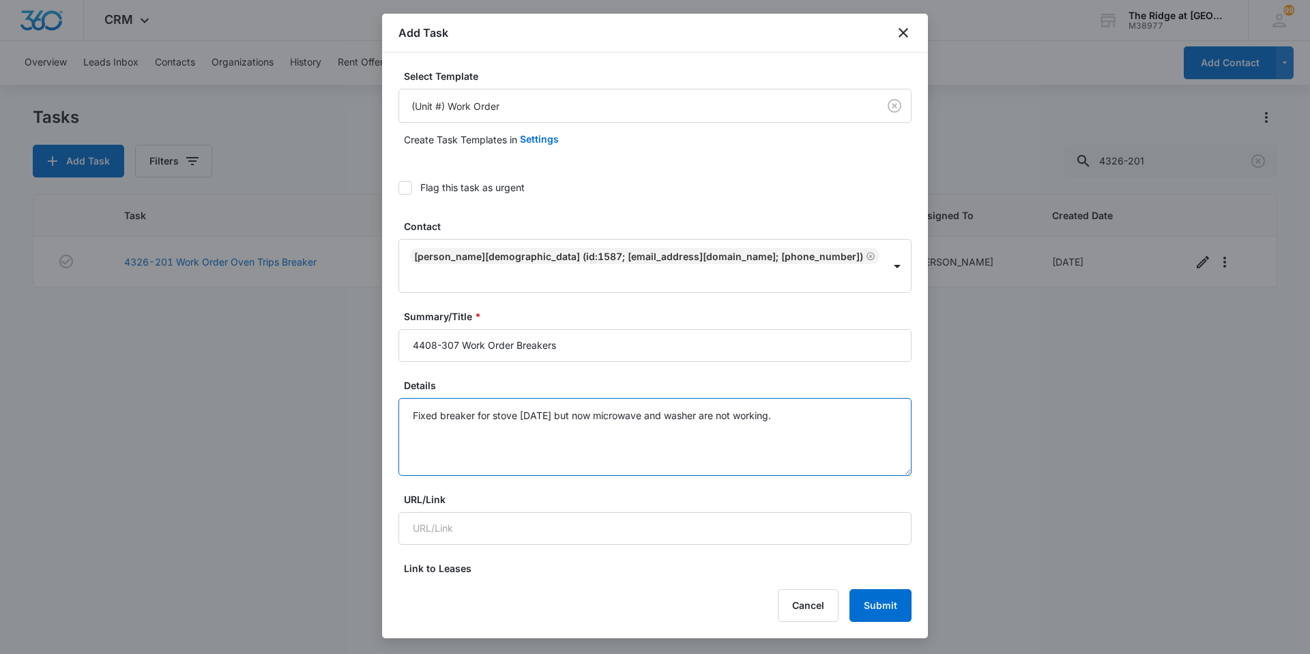
type textarea "Fixed breaker for stove [DATE] but now microwave and washer are not working."
click at [567, 378] on label "Details" at bounding box center [660, 385] width 513 height 14
click at [567, 398] on textarea "Fixed breaker for stove [DATE] but now microwave and washer are not working." at bounding box center [655, 437] width 513 height 78
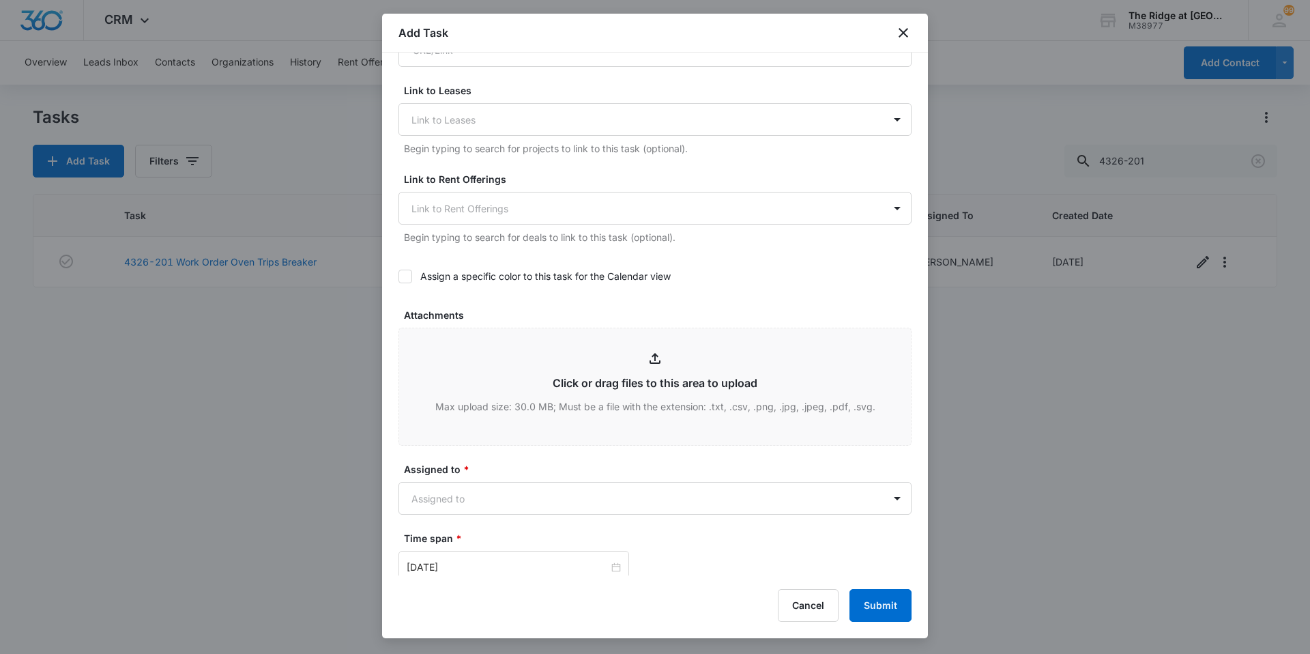
scroll to position [739, 0]
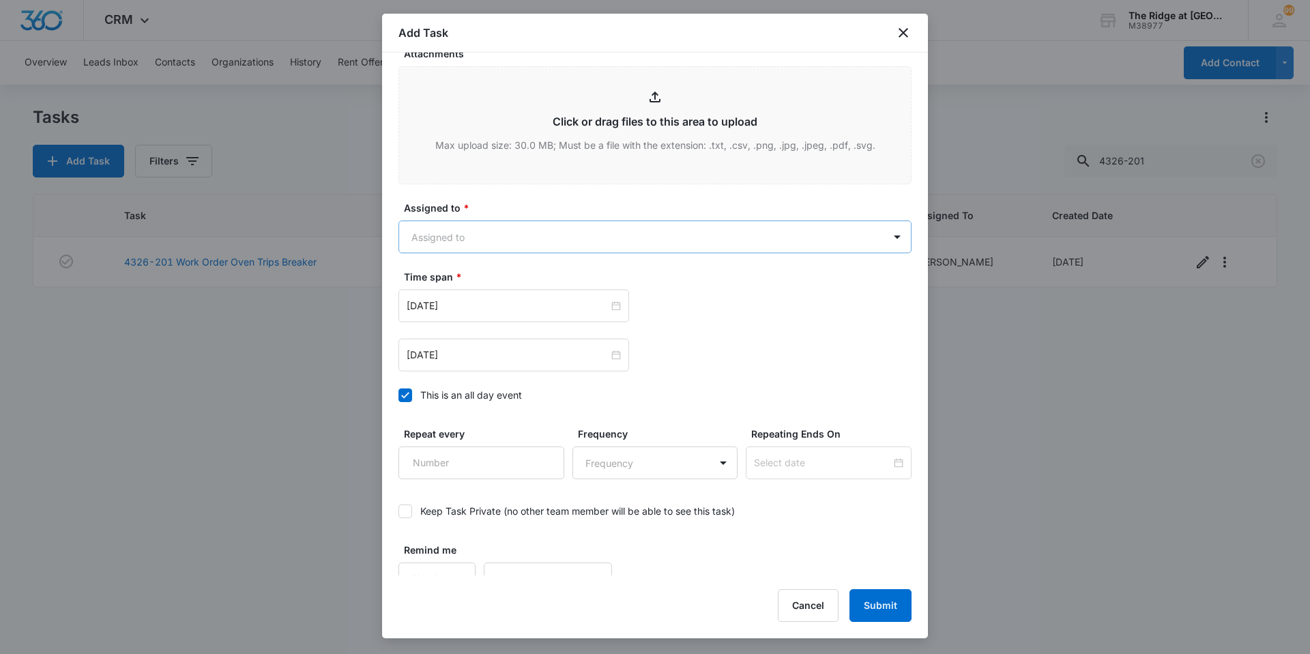
click at [449, 201] on body "CRM Apps Reputation Websites Forms CRM Email Social Content Ads Intelligence Fi…" at bounding box center [655, 327] width 1310 height 654
type input "[PERSON_NAME]"
click at [469, 265] on p "[PERSON_NAME]" at bounding box center [454, 265] width 78 height 14
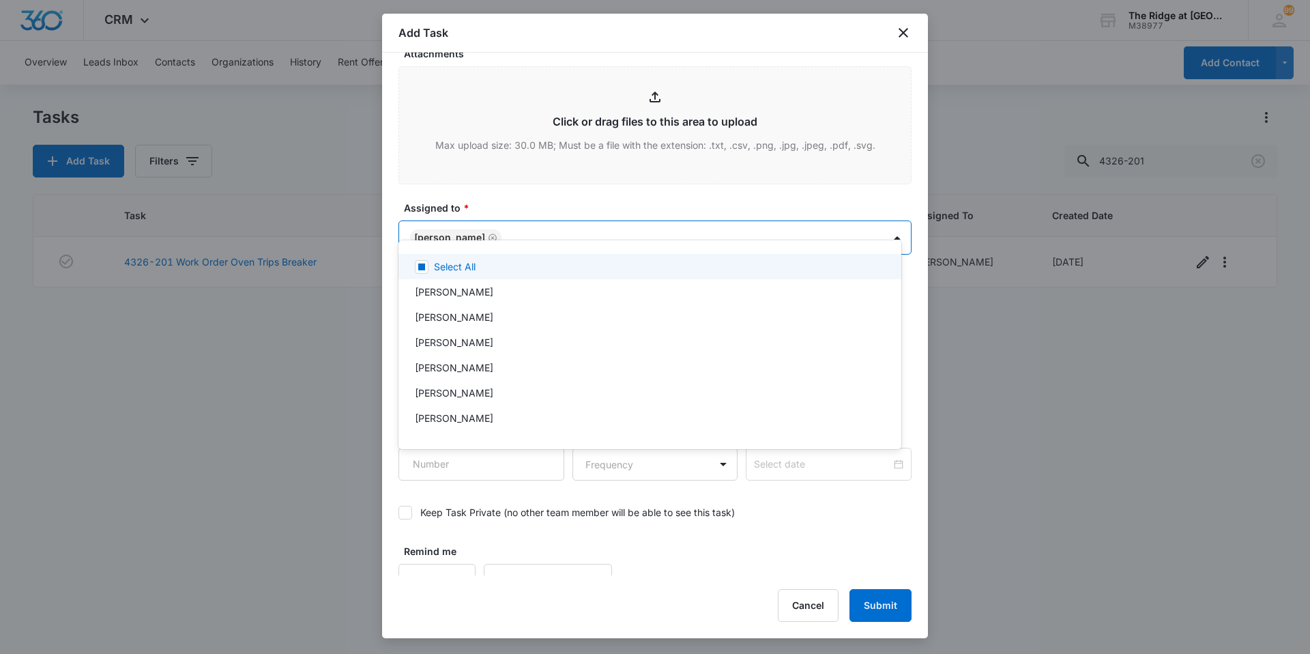
click at [488, 190] on div at bounding box center [655, 327] width 1310 height 654
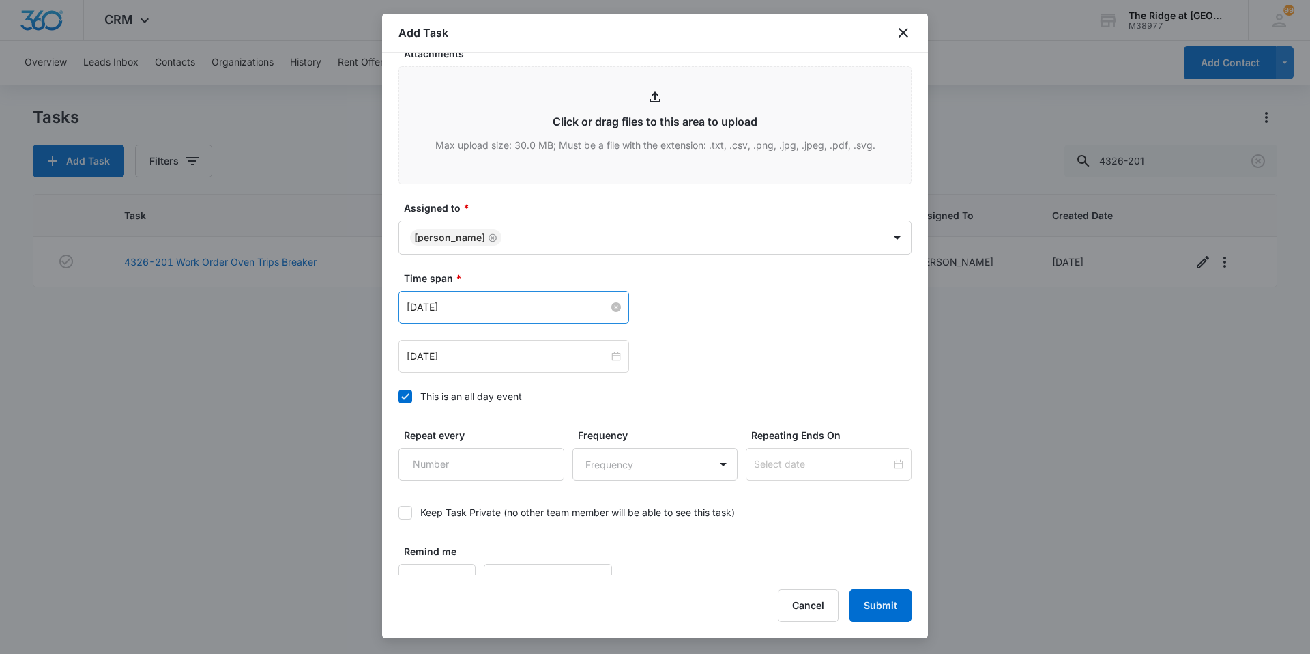
click at [476, 300] on input "[DATE]" at bounding box center [508, 307] width 202 height 15
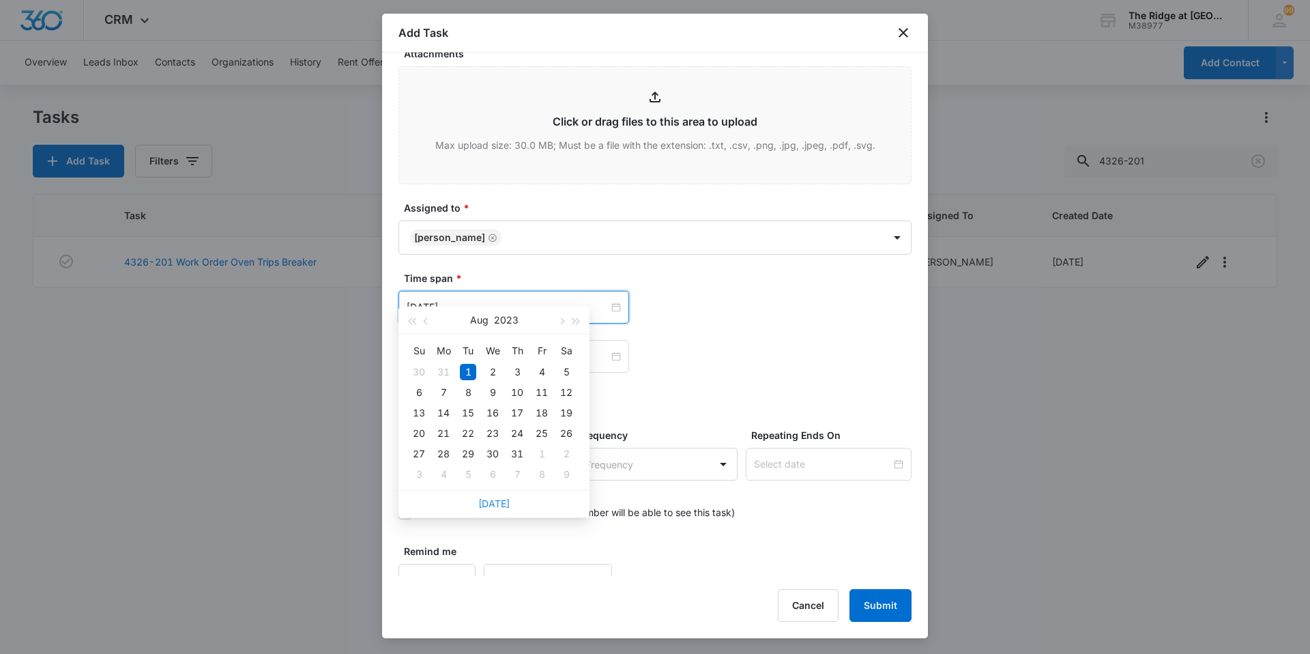
click at [482, 504] on link "[DATE]" at bounding box center [493, 504] width 31 height 12
type input "[DATE]"
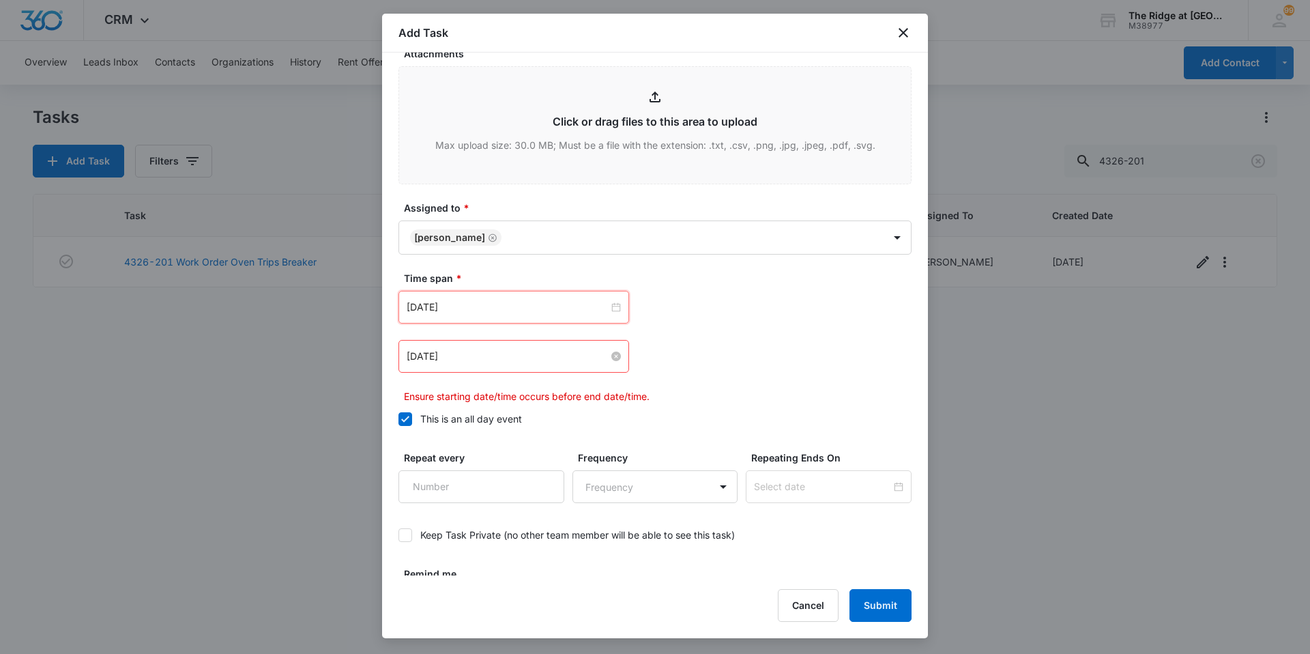
click at [498, 349] on input "[DATE]" at bounding box center [508, 356] width 202 height 15
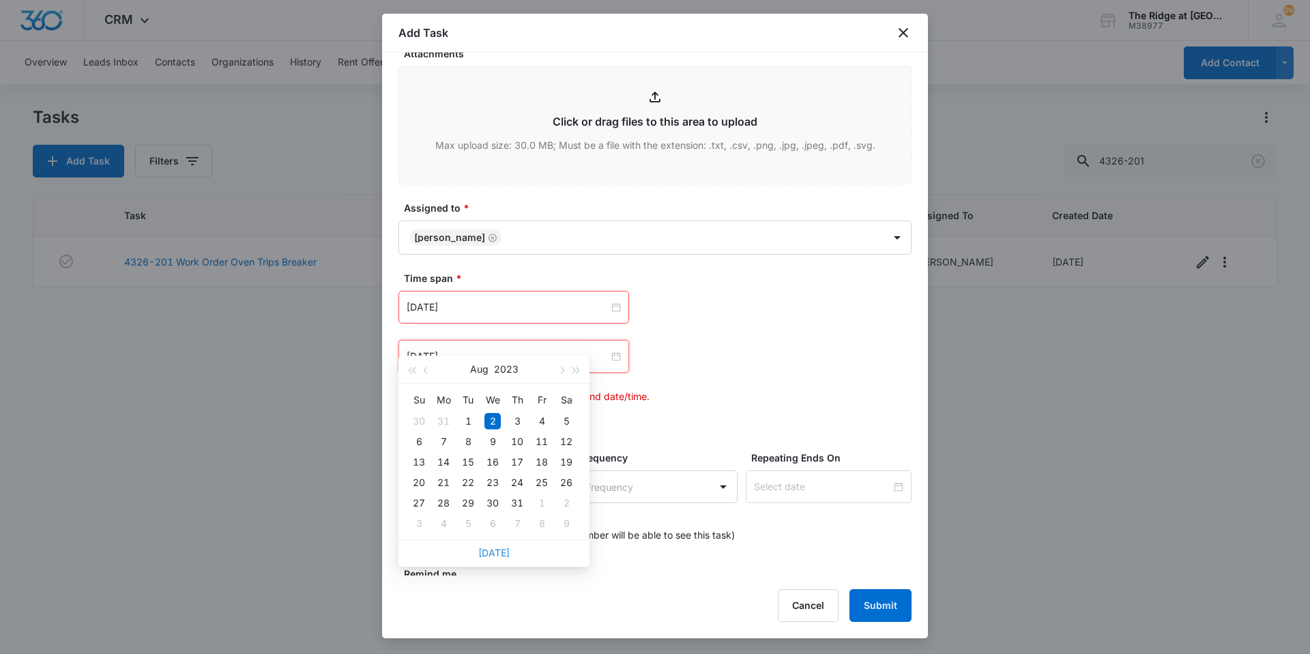
click at [502, 556] on link "[DATE]" at bounding box center [493, 553] width 31 height 12
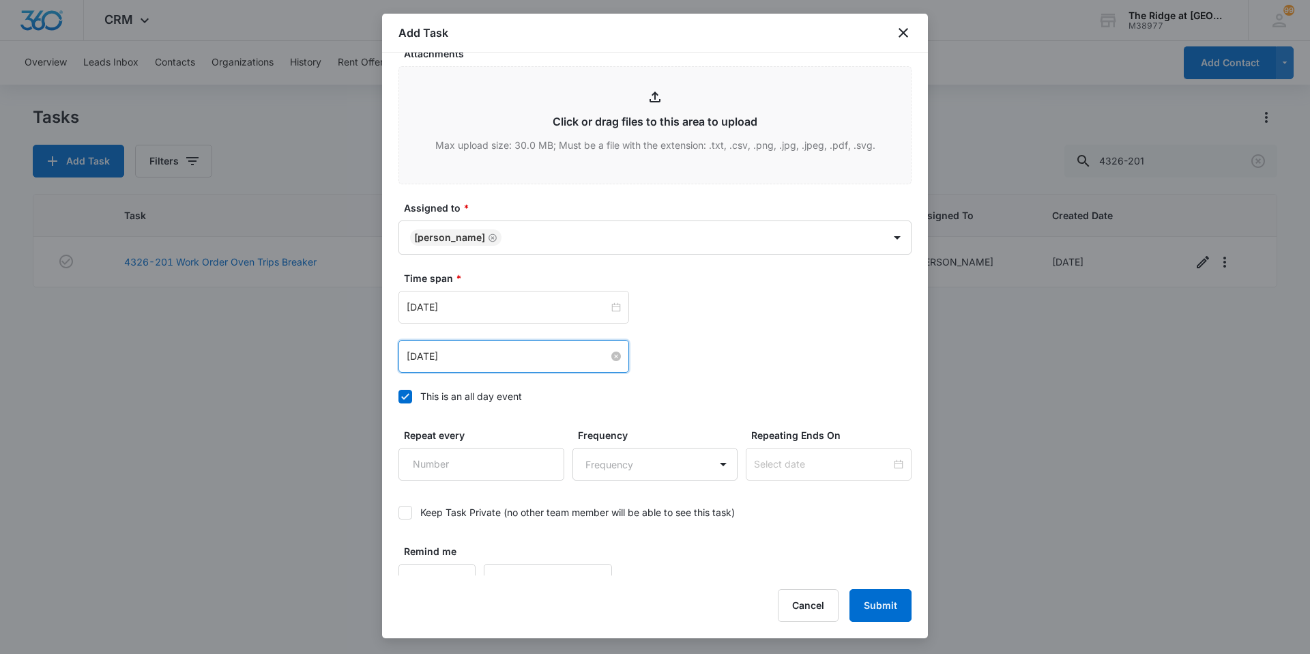
click at [506, 349] on input "[DATE]" at bounding box center [508, 356] width 202 height 15
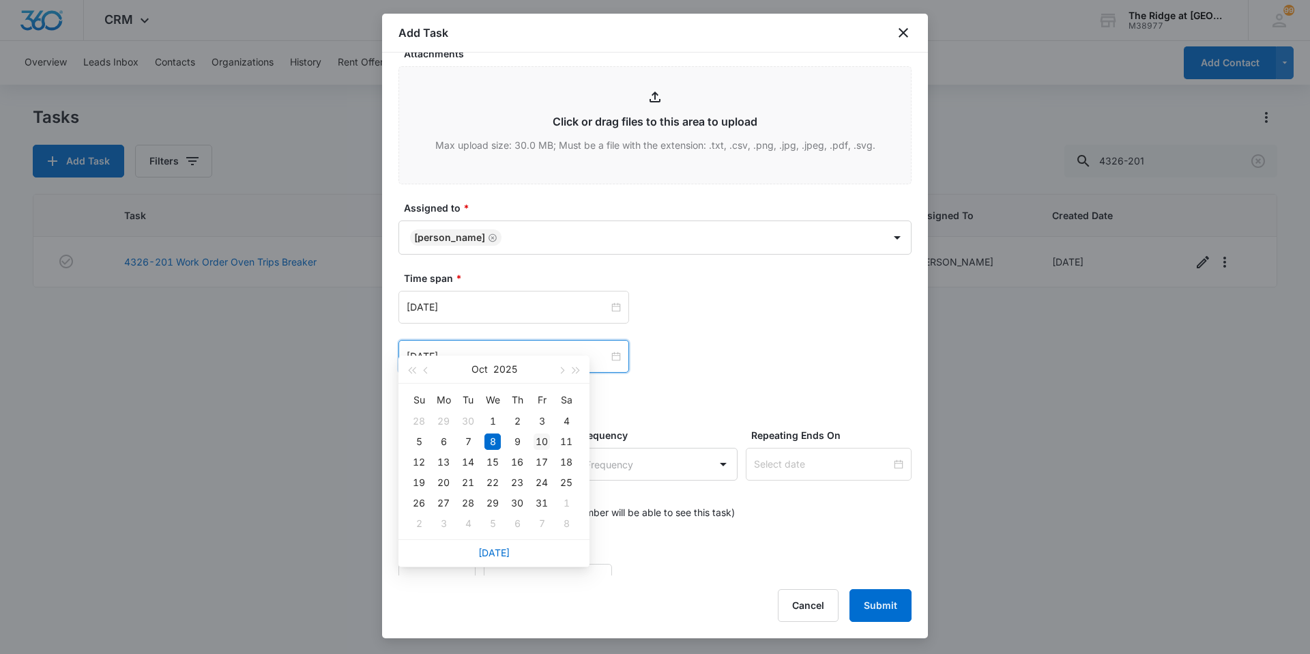
type input "[DATE]"
click at [541, 442] on div "10" at bounding box center [542, 441] width 16 height 16
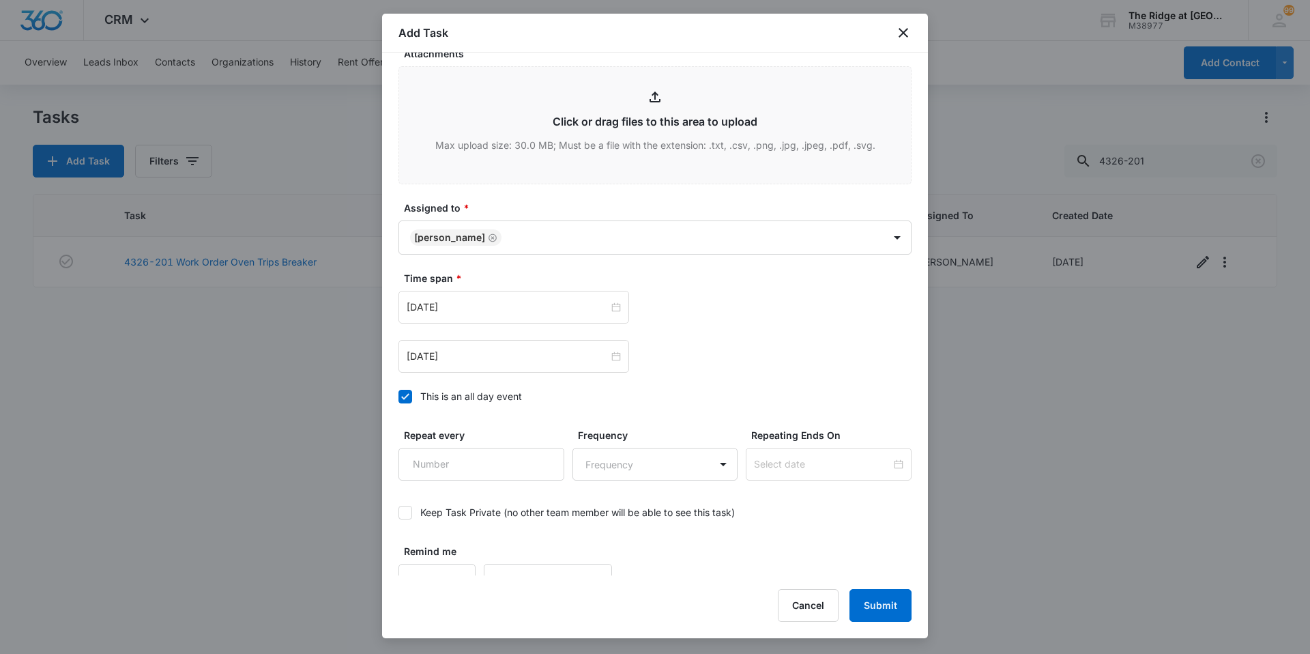
click at [681, 349] on div "[DATE] [DATE] Su Mo Tu We Th Fr Sa 28 29 30 1 2 3 4 5 6 7 8 9 10 11 12 13 14 15…" at bounding box center [655, 356] width 513 height 33
click at [878, 609] on button "Submit" at bounding box center [881, 605] width 62 height 33
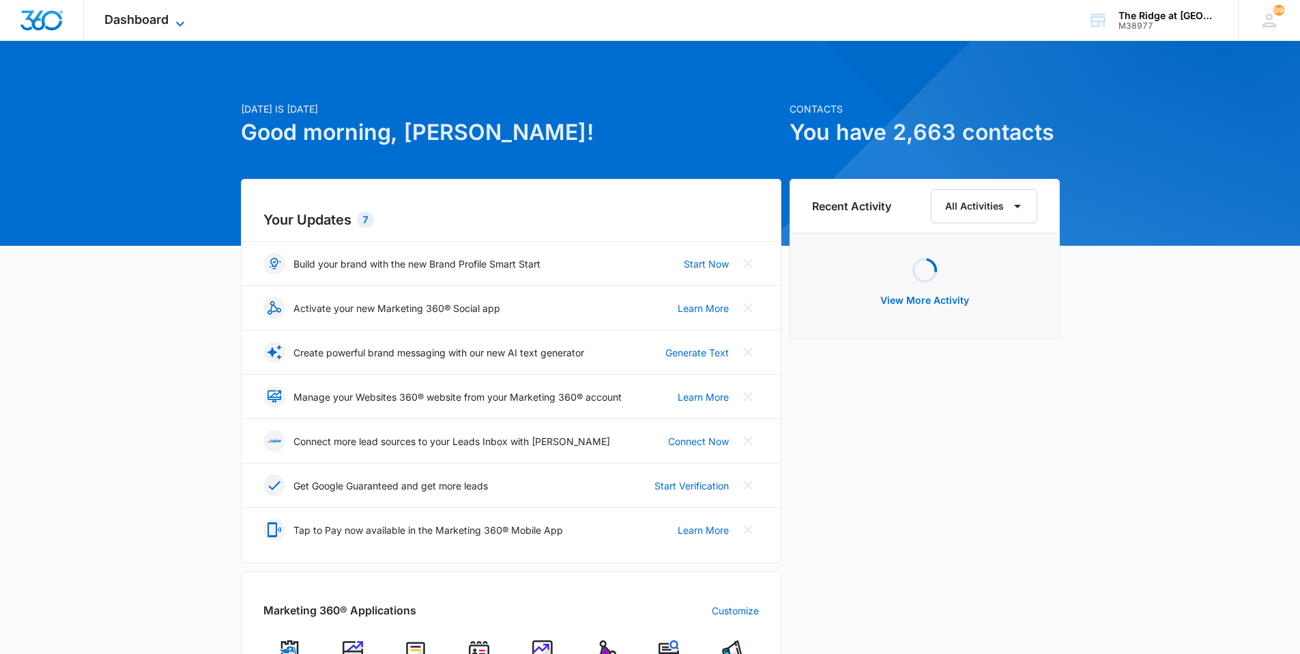
click at [136, 17] on span "Dashboard" at bounding box center [136, 19] width 64 height 14
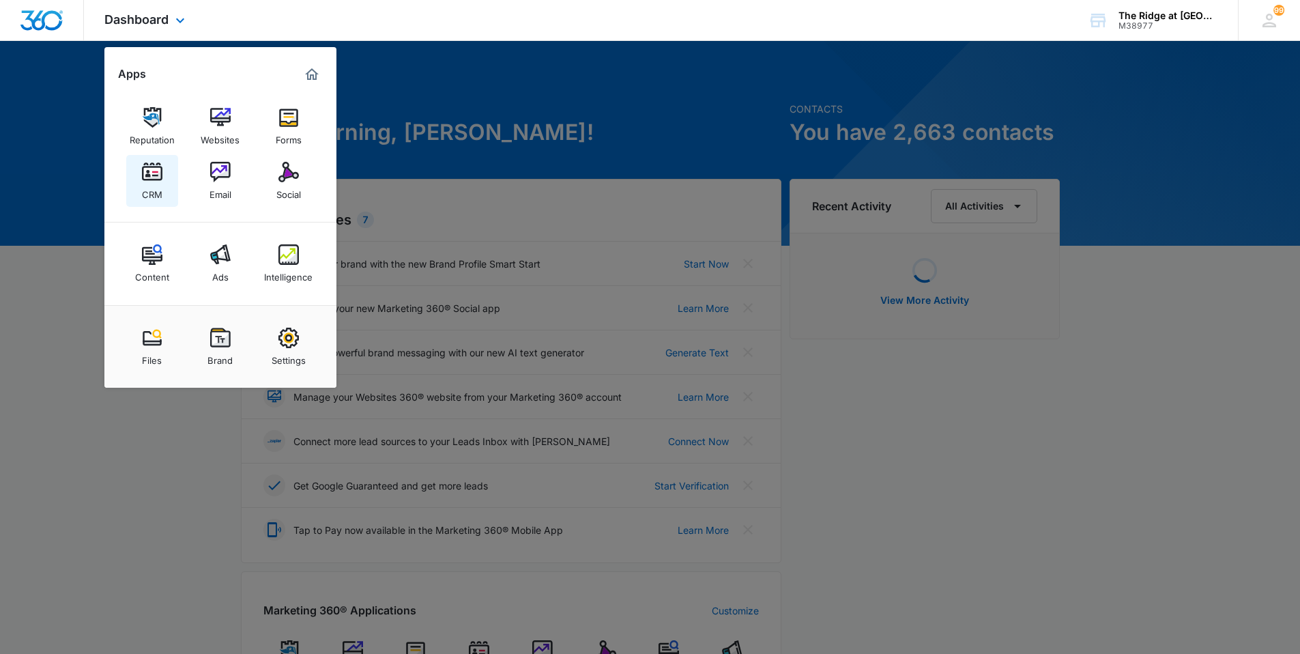
click at [141, 180] on link "CRM" at bounding box center [152, 181] width 52 height 52
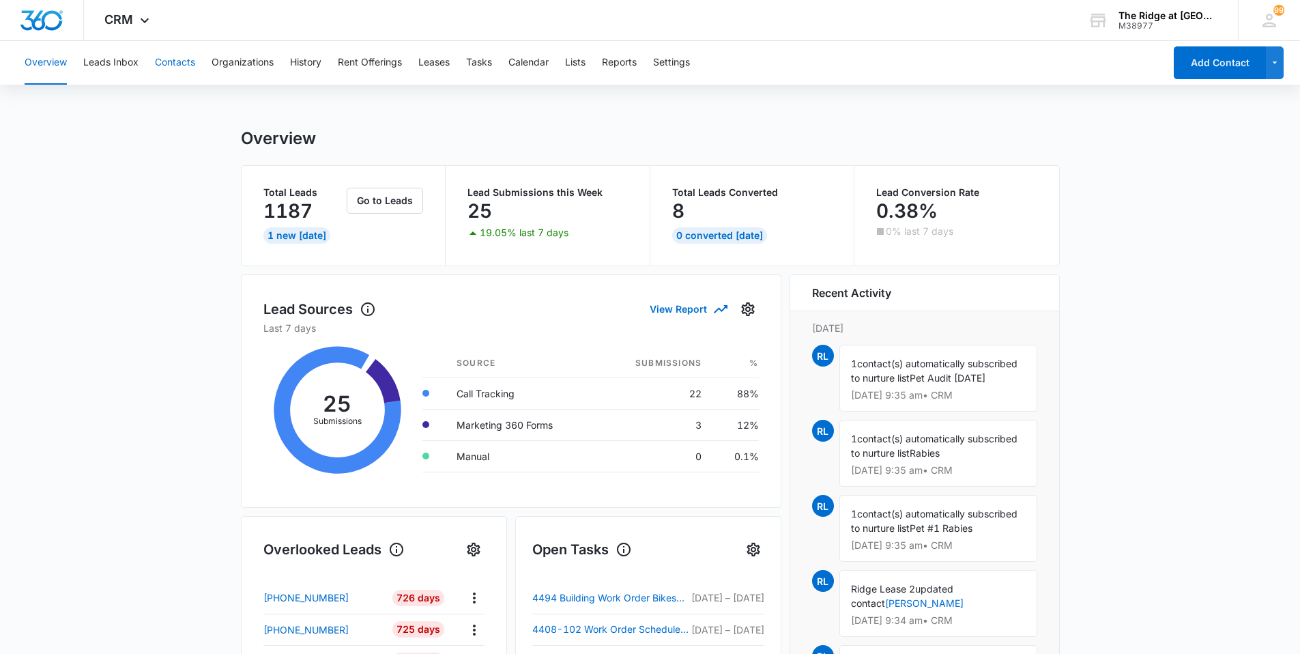
click at [171, 60] on button "Contacts" at bounding box center [175, 63] width 40 height 44
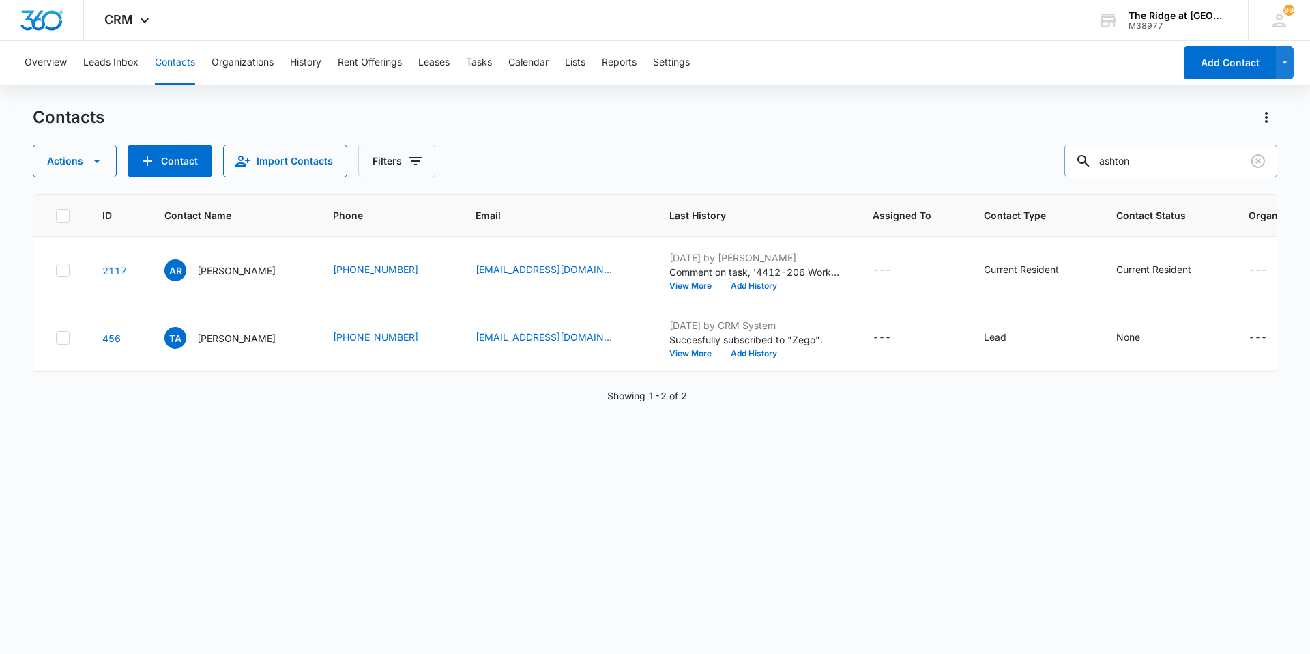
drag, startPoint x: 1156, startPoint y: 166, endPoint x: 1110, endPoint y: 167, distance: 46.4
click at [1110, 167] on input "ashton" at bounding box center [1171, 161] width 213 height 33
type input "[PERSON_NAME]"
